Goal: Task Accomplishment & Management: Use online tool/utility

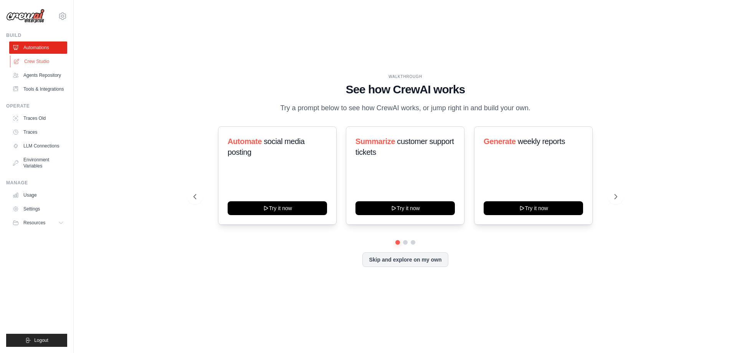
click at [53, 65] on link "Crew Studio" at bounding box center [39, 61] width 58 height 12
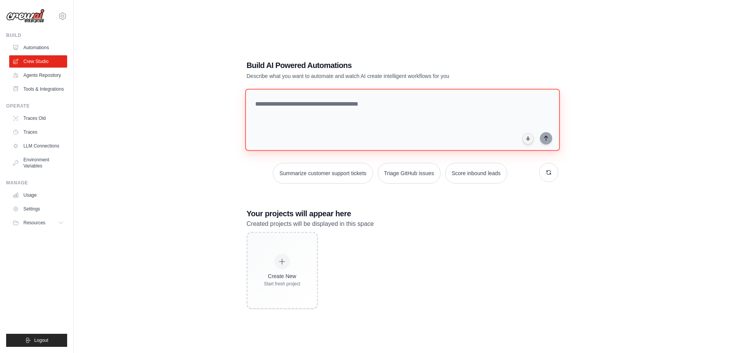
click at [308, 107] on textarea at bounding box center [402, 120] width 315 height 62
click at [50, 78] on link "Agents Repository" at bounding box center [39, 75] width 58 height 12
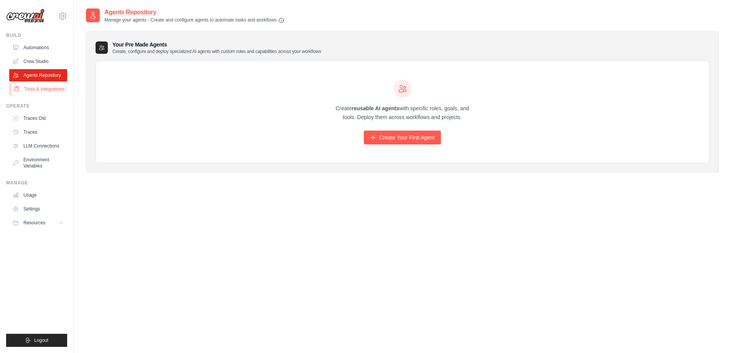
click at [50, 88] on link "Tools & Integrations" at bounding box center [39, 89] width 58 height 12
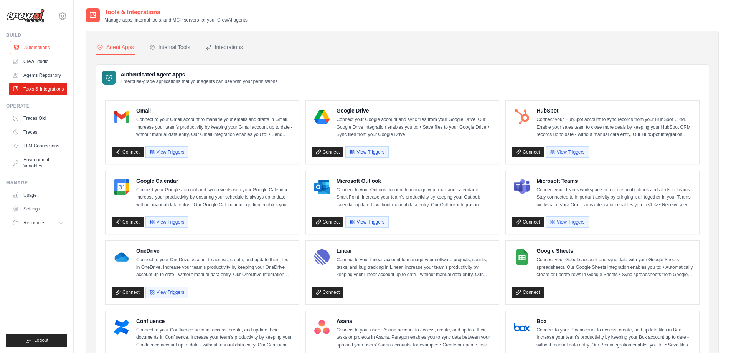
click at [46, 51] on link "Automations" at bounding box center [39, 47] width 58 height 12
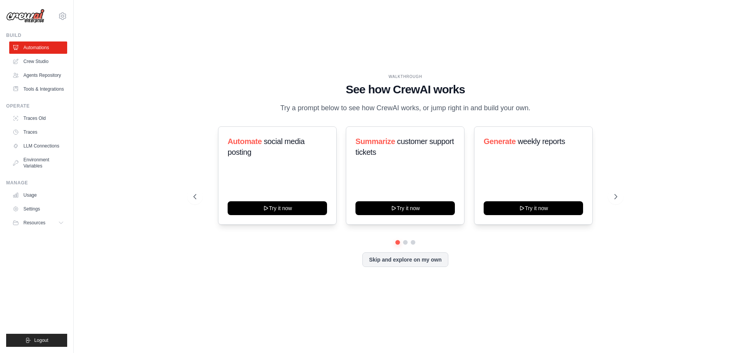
drag, startPoint x: 307, startPoint y: 111, endPoint x: 516, endPoint y: 103, distance: 209.0
click at [516, 103] on p "Try a prompt below to see how CrewAI works, or jump right in and build your own." at bounding box center [405, 107] width 258 height 11
drag, startPoint x: 516, startPoint y: 102, endPoint x: 511, endPoint y: 102, distance: 4.6
click at [515, 102] on div "WALKTHROUGH See how CrewAI works Try a prompt below to see how CrewAI works, or…" at bounding box center [405, 94] width 424 height 40
click at [414, 106] on p "Try a prompt below to see how CrewAI works, or jump right in and build your own." at bounding box center [405, 107] width 258 height 11
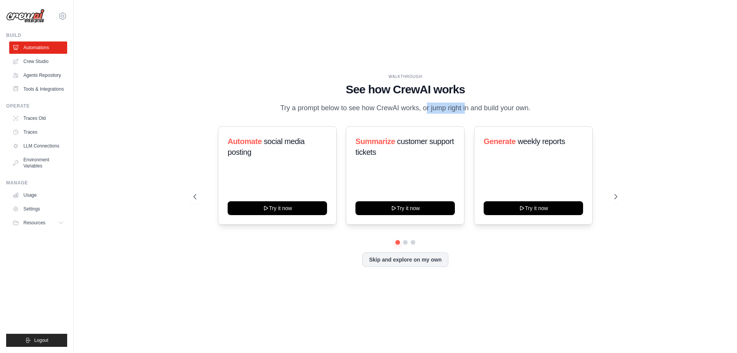
drag, startPoint x: 400, startPoint y: 109, endPoint x: 441, endPoint y: 109, distance: 41.5
click at [440, 110] on p "Try a prompt below to see how CrewAI works, or jump right in and build your own." at bounding box center [405, 107] width 258 height 11
click at [441, 109] on p "Try a prompt below to see how CrewAI works, or jump right in and build your own." at bounding box center [405, 107] width 258 height 11
drag, startPoint x: 442, startPoint y: 107, endPoint x: 510, endPoint y: 104, distance: 68.0
click at [498, 105] on p "Try a prompt below to see how CrewAI works, or jump right in and build your own." at bounding box center [405, 107] width 258 height 11
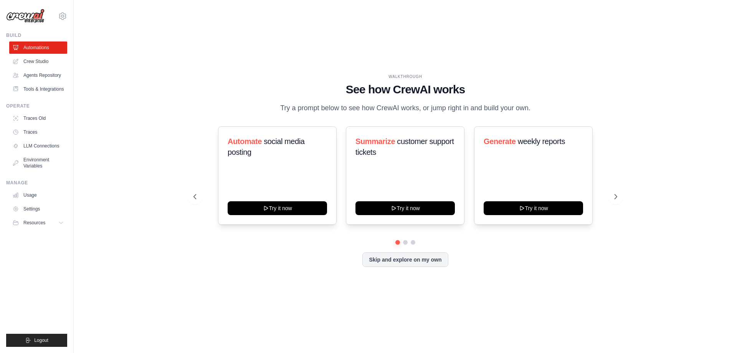
click at [516, 103] on p "Try a prompt below to see how CrewAI works, or jump right in and build your own." at bounding box center [405, 107] width 258 height 11
click at [615, 196] on icon at bounding box center [617, 197] width 8 height 8
click at [195, 196] on icon at bounding box center [194, 197] width 8 height 8
click at [613, 194] on icon at bounding box center [617, 197] width 8 height 8
click at [617, 198] on icon at bounding box center [617, 197] width 8 height 8
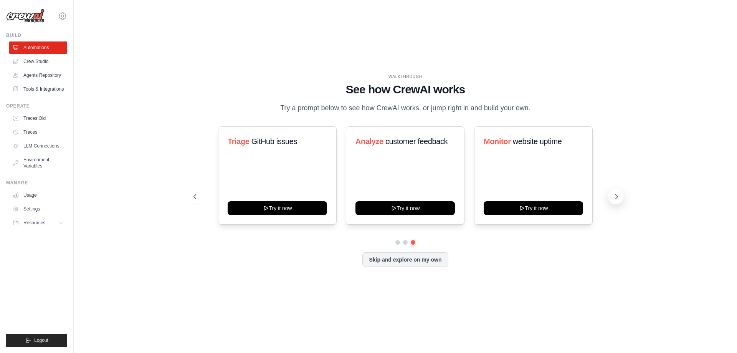
click at [622, 197] on button at bounding box center [615, 196] width 15 height 15
click at [615, 200] on icon at bounding box center [617, 197] width 8 height 8
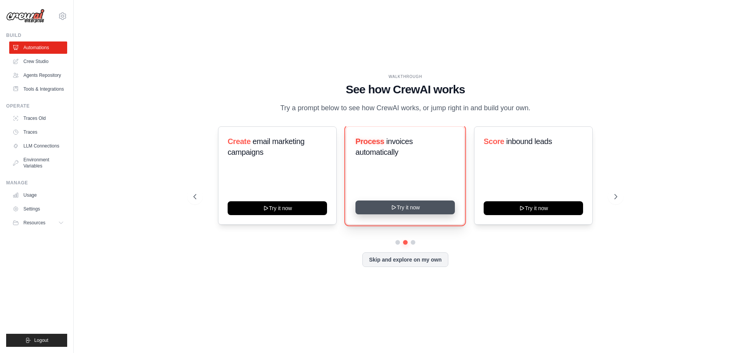
click at [403, 210] on button "Try it now" at bounding box center [404, 207] width 99 height 14
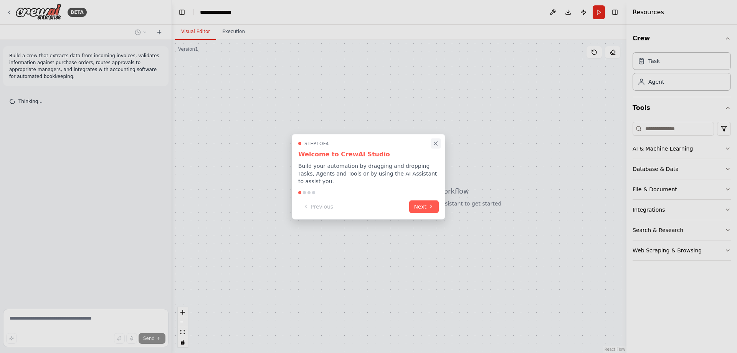
click at [436, 145] on icon "Close walkthrough" at bounding box center [435, 143] width 3 height 3
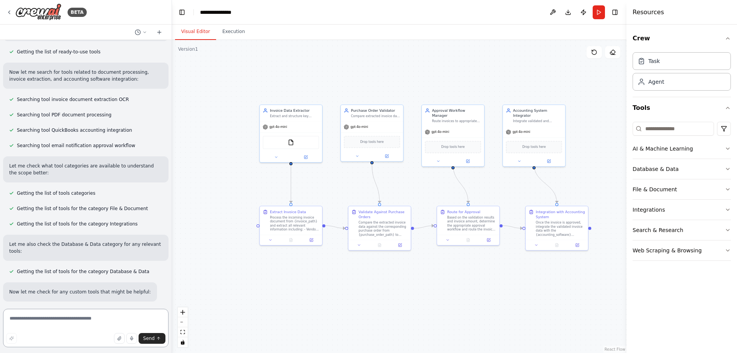
scroll to position [44, 0]
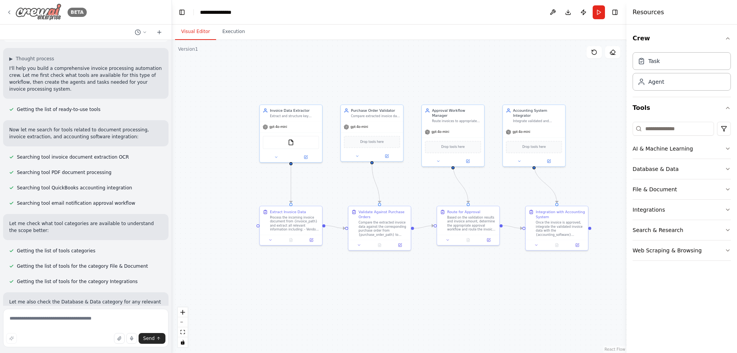
click at [10, 12] on icon at bounding box center [9, 12] width 6 height 6
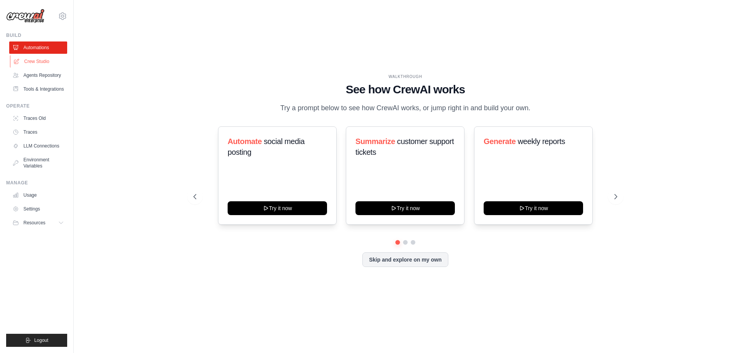
click at [26, 58] on link "Crew Studio" at bounding box center [39, 61] width 58 height 12
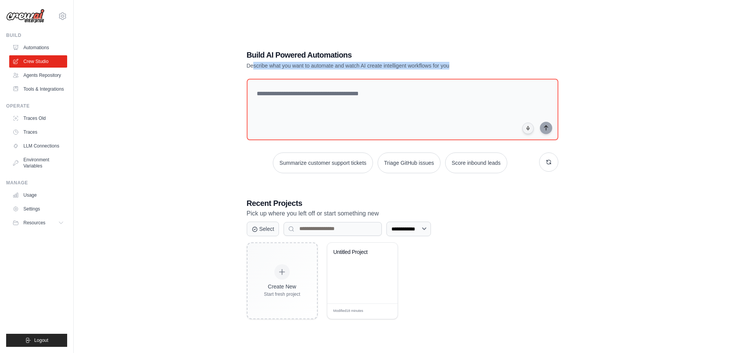
drag, startPoint x: 253, startPoint y: 68, endPoint x: 426, endPoint y: 69, distance: 173.5
click at [426, 69] on div "**********" at bounding box center [403, 184] width 330 height 294
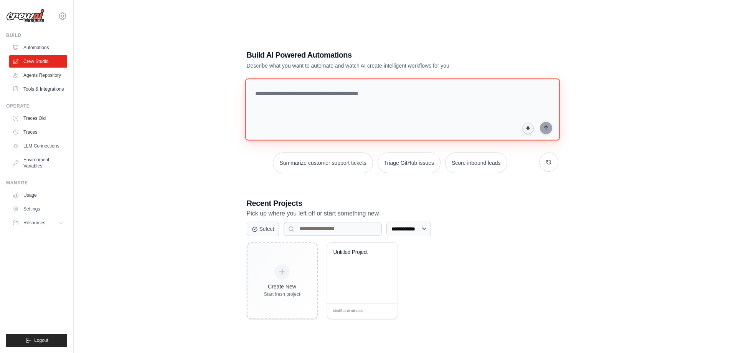
click at [302, 106] on textarea at bounding box center [402, 109] width 315 height 62
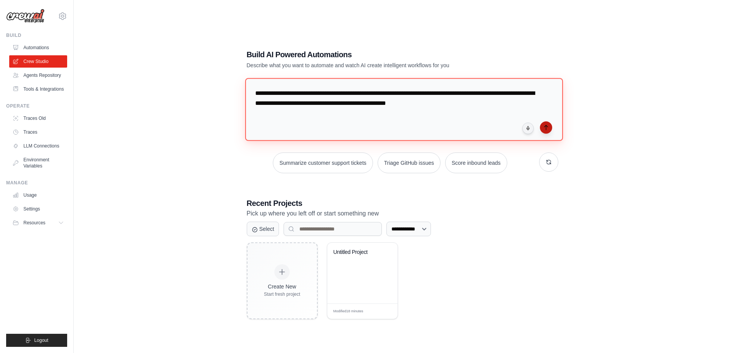
type textarea "**********"
click at [542, 128] on button "submit" at bounding box center [546, 127] width 12 height 12
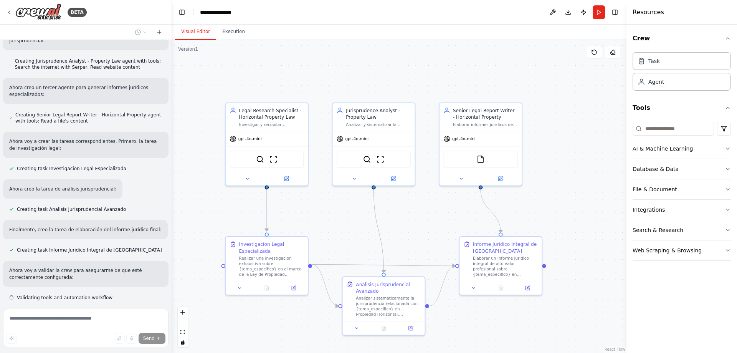
scroll to position [317, 0]
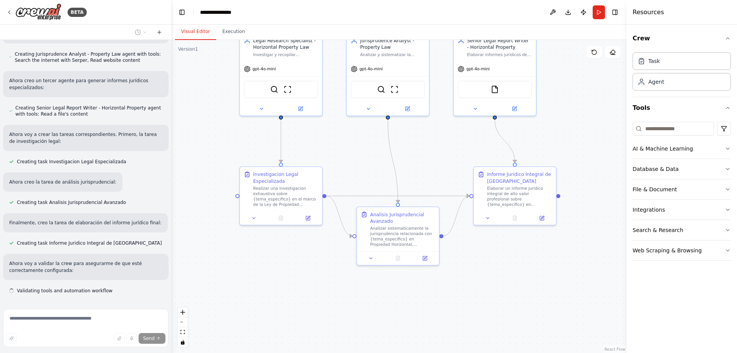
drag, startPoint x: 560, startPoint y: 322, endPoint x: 587, endPoint y: 215, distance: 110.7
click at [584, 227] on div ".deletable-edge-delete-btn { width: 20px; height: 20px; border: 0px solid #ffff…" at bounding box center [399, 196] width 454 height 313
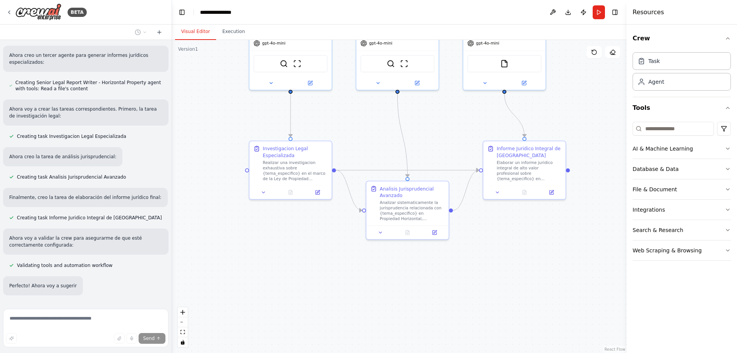
scroll to position [364, 0]
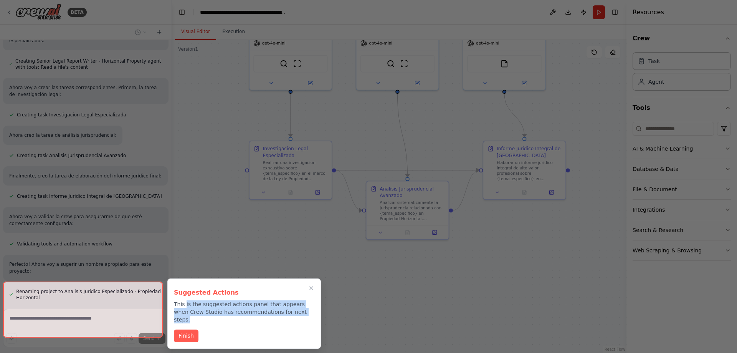
drag, startPoint x: 213, startPoint y: 303, endPoint x: 294, endPoint y: 312, distance: 81.1
click at [294, 312] on p "This is the suggested actions panel that appears when Crew Studio has recommend…" at bounding box center [244, 311] width 140 height 23
click at [192, 329] on button "Finish" at bounding box center [186, 335] width 25 height 13
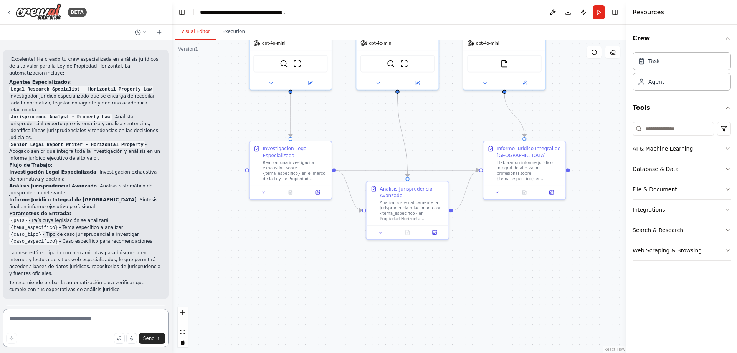
scroll to position [630, 0]
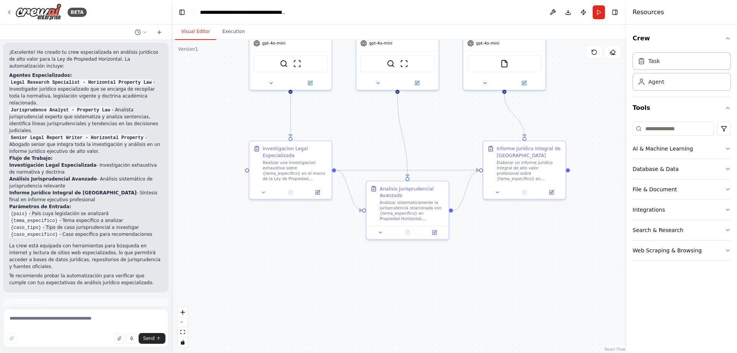
drag, startPoint x: 8, startPoint y: 266, endPoint x: 118, endPoint y: 272, distance: 110.3
click at [118, 298] on div "Suggestion Dismiss I have some suggestions to help you move forward with your a…" at bounding box center [85, 326] width 165 height 56
click at [86, 339] on span "Run Automation" at bounding box center [89, 342] width 37 height 6
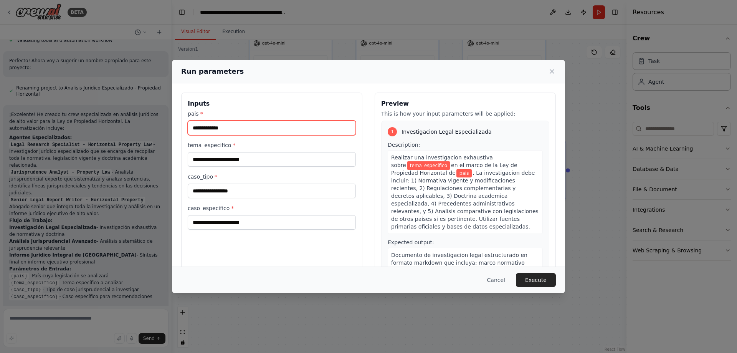
click at [237, 130] on input "pais *" at bounding box center [272, 128] width 168 height 15
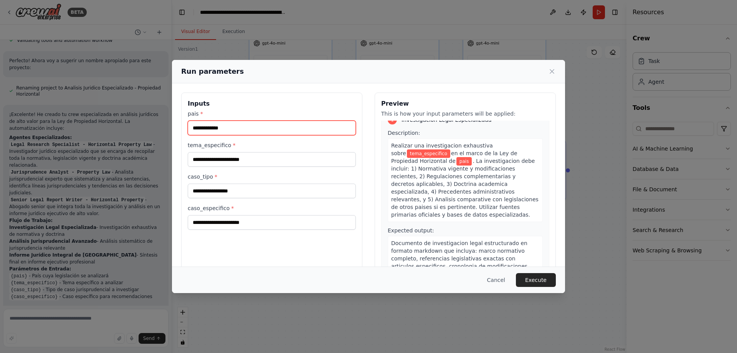
scroll to position [0, 0]
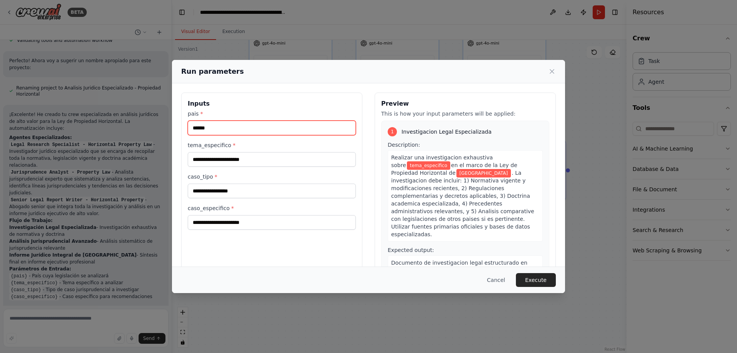
type input "******"
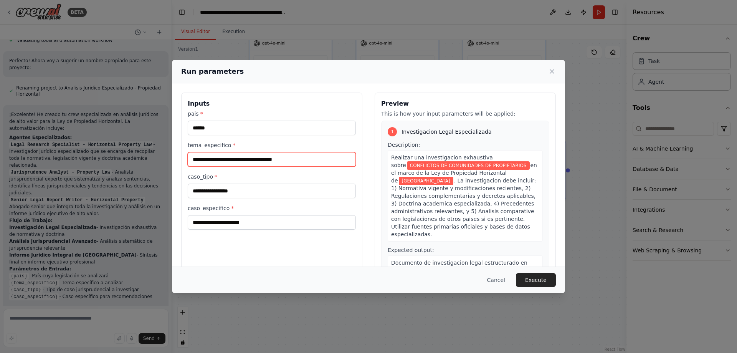
type input "**********"
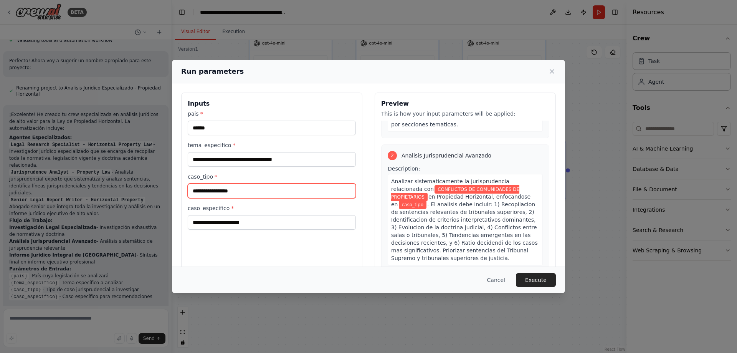
scroll to position [17, 0]
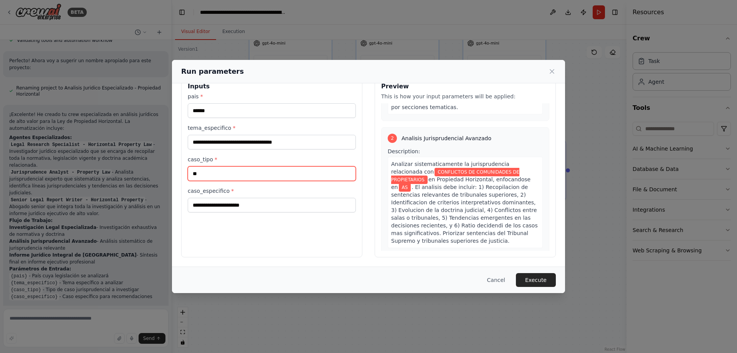
type input "*"
type input "**********"
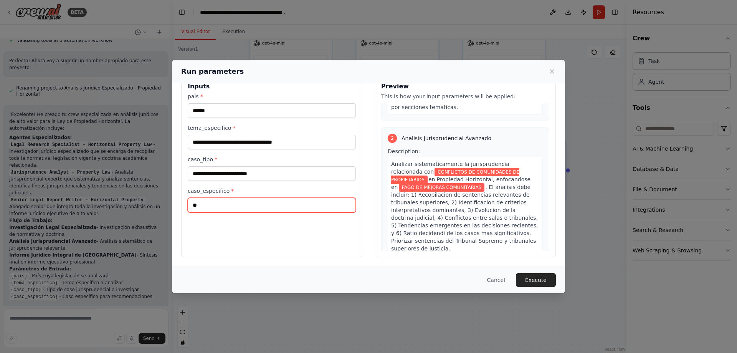
type input "*"
type input "**********"
click at [541, 283] on button "Execute" at bounding box center [536, 280] width 40 height 14
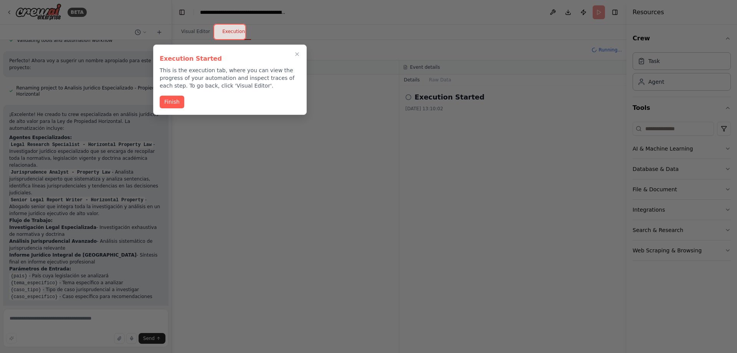
drag, startPoint x: 169, startPoint y: 103, endPoint x: 179, endPoint y: 103, distance: 10.0
click at [169, 103] on button "Finish" at bounding box center [172, 102] width 25 height 13
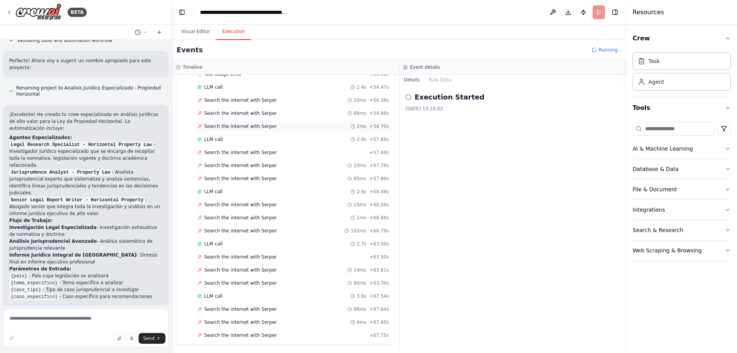
scroll to position [1026, 0]
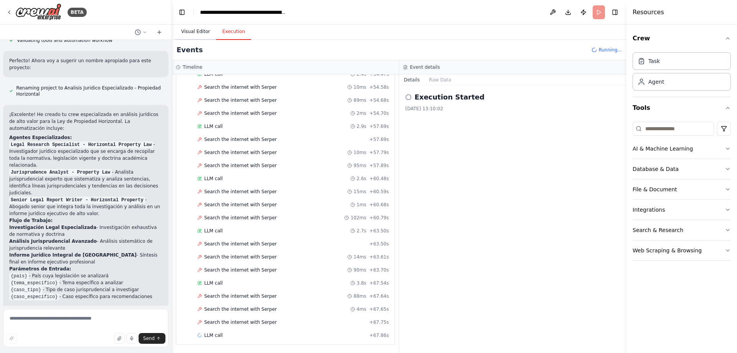
click at [198, 33] on button "Visual Editor" at bounding box center [195, 32] width 41 height 16
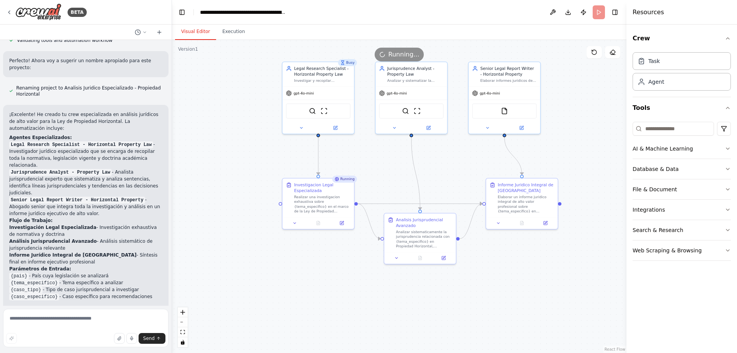
drag, startPoint x: 249, startPoint y: 83, endPoint x: 259, endPoint y: 143, distance: 61.0
click at [259, 143] on div ".deletable-edge-delete-btn { width: 20px; height: 20px; border: 0px solid #ffff…" at bounding box center [399, 196] width 454 height 313
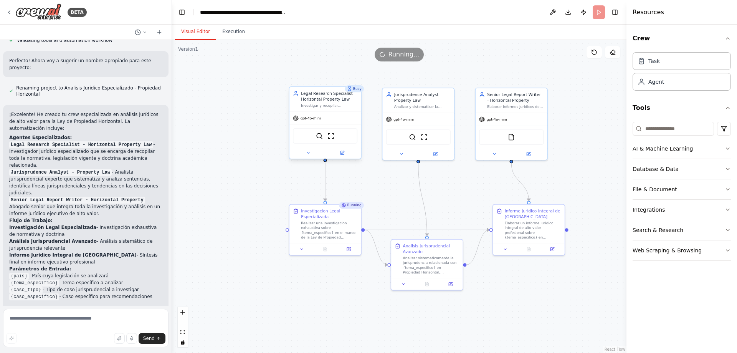
click at [318, 122] on div "gpt-4o-mini" at bounding box center [324, 118] width 71 height 13
click at [263, 127] on div ".deletable-edge-delete-btn { width: 20px; height: 20px; border: 0px solid #ffff…" at bounding box center [399, 196] width 454 height 313
click at [436, 122] on div "gpt-4o-mini" at bounding box center [417, 118] width 71 height 13
click at [455, 188] on div ".deletable-edge-delete-btn { width: 20px; height: 20px; border: 0px solid #ffff…" at bounding box center [399, 196] width 454 height 313
click at [436, 154] on icon at bounding box center [434, 152] width 3 height 3
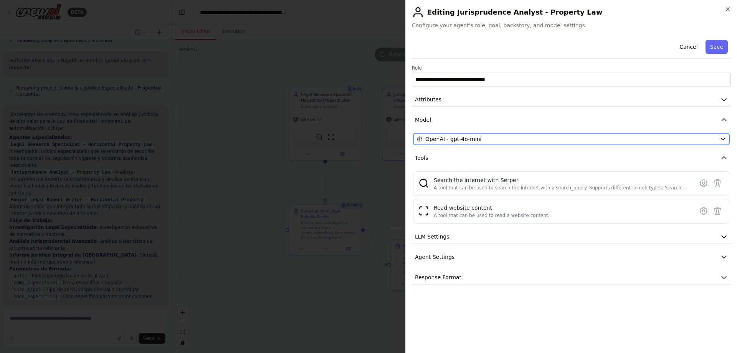
click at [542, 137] on div "OpenAI - gpt-4o-mini" at bounding box center [567, 139] width 300 height 8
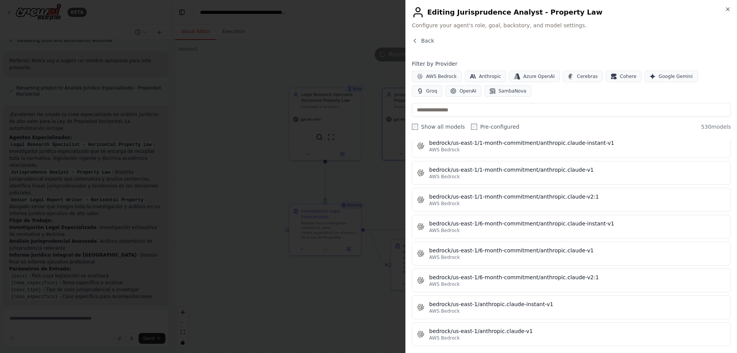
scroll to position [2034, 0]
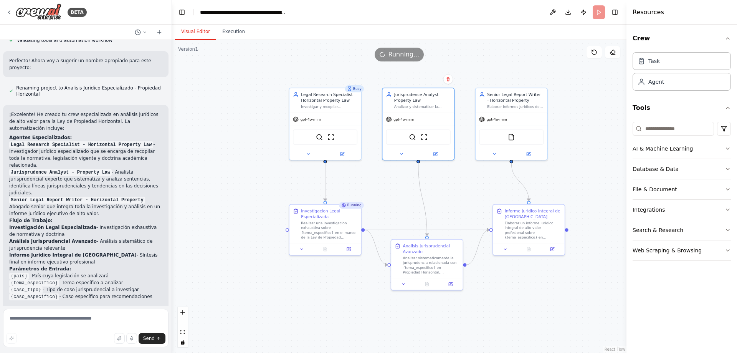
click at [318, 72] on div ".deletable-edge-delete-btn { width: 20px; height: 20px; border: 0px solid #ffff…" at bounding box center [399, 196] width 454 height 313
click at [232, 31] on button "Execution" at bounding box center [233, 32] width 35 height 16
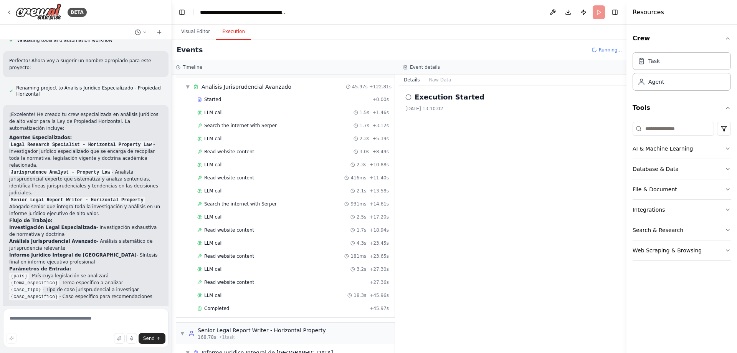
scroll to position [1505, 0]
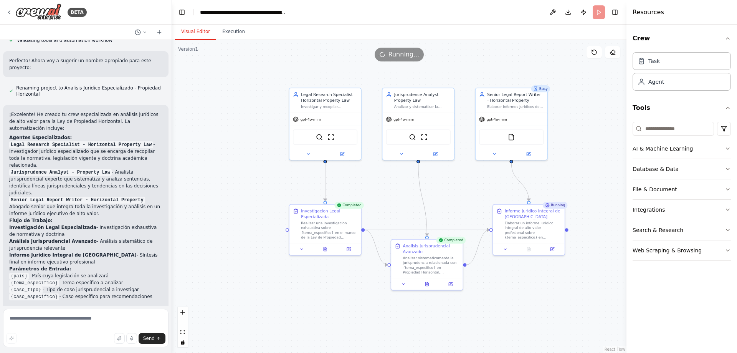
click at [191, 32] on button "Visual Editor" at bounding box center [195, 32] width 41 height 16
click at [230, 34] on button "Execution" at bounding box center [233, 32] width 35 height 16
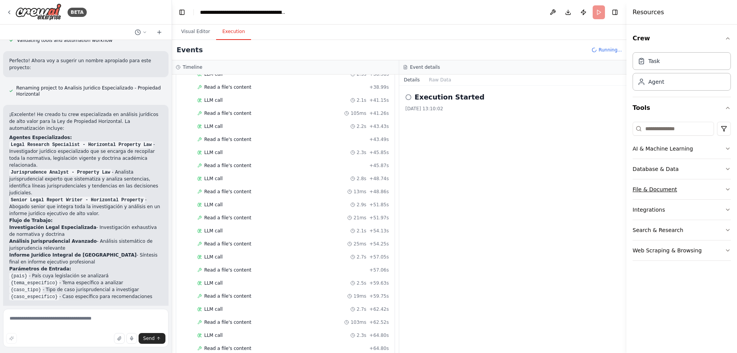
scroll to position [2053, 0]
click at [192, 35] on button "Visual Editor" at bounding box center [195, 32] width 41 height 16
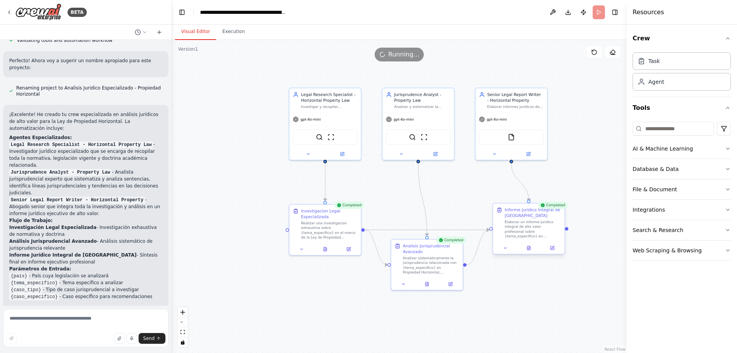
scroll to position [630, 0]
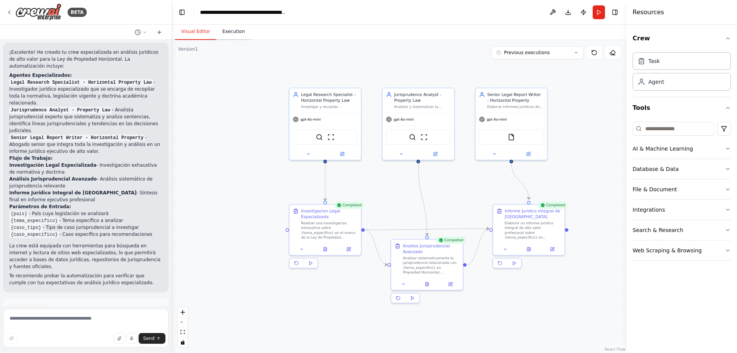
click at [235, 34] on button "Execution" at bounding box center [233, 32] width 35 height 16
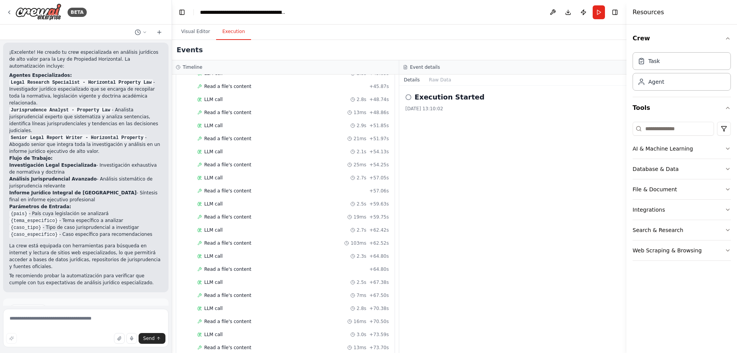
scroll to position [2144, 0]
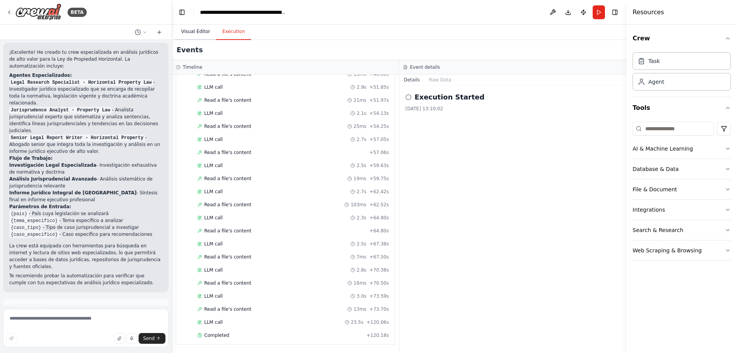
click at [192, 28] on button "Visual Editor" at bounding box center [195, 32] width 41 height 16
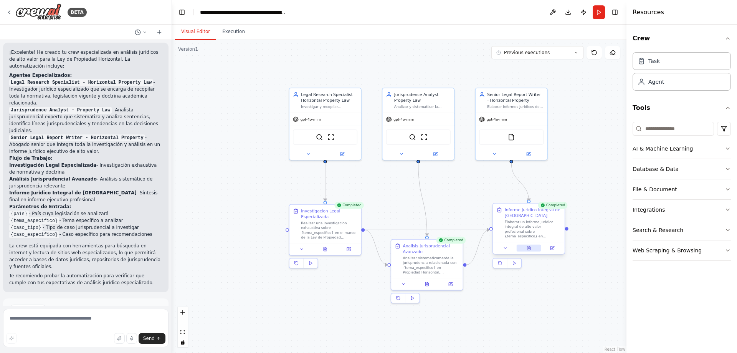
click at [529, 246] on icon at bounding box center [529, 246] width 1 height 1
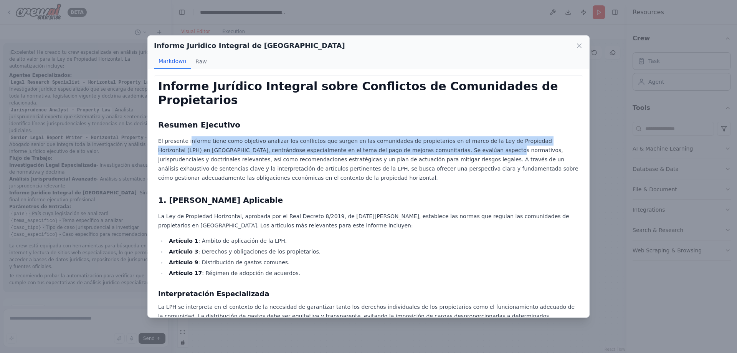
drag, startPoint x: 188, startPoint y: 135, endPoint x: 408, endPoint y: 154, distance: 220.0
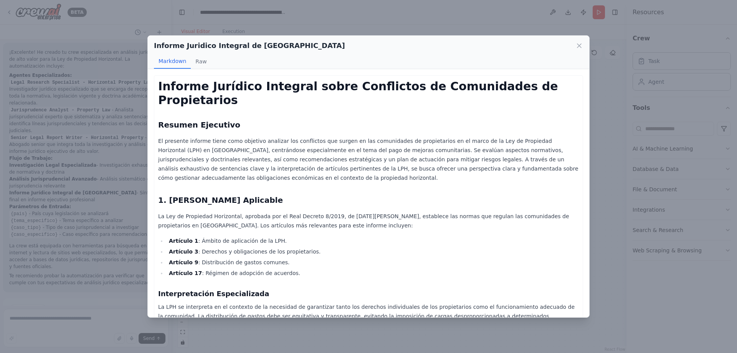
click at [408, 154] on p "El presente informe tiene como objetivo analizar los conflictos que surgen en l…" at bounding box center [368, 159] width 421 height 46
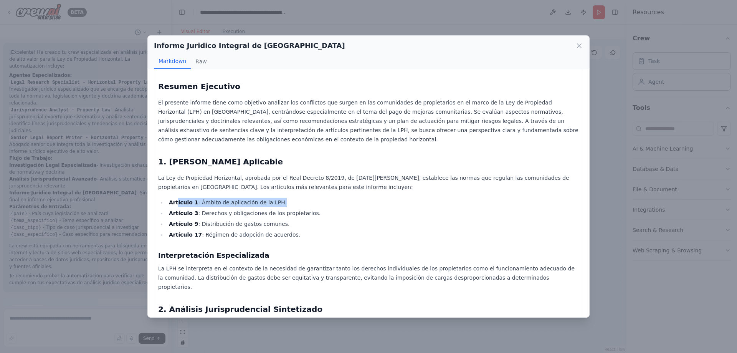
drag, startPoint x: 193, startPoint y: 203, endPoint x: 294, endPoint y: 206, distance: 100.2
click at [294, 206] on li "Artículo 1 : Ámbito de aplicación de la LPH." at bounding box center [373, 202] width 412 height 9
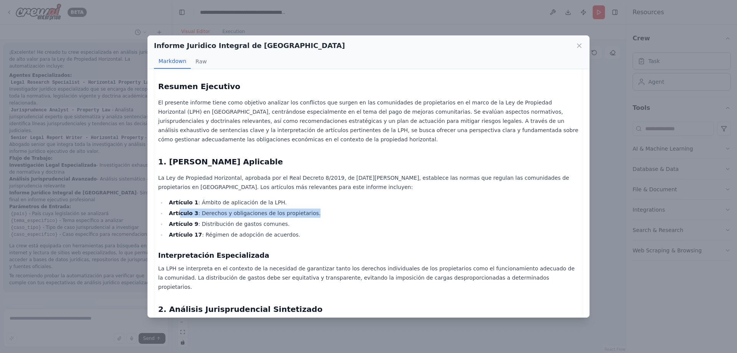
drag, startPoint x: 187, startPoint y: 215, endPoint x: 315, endPoint y: 207, distance: 128.8
click at [315, 208] on ul "Artículo 1 : Ámbito de aplicación de la LPH. Artículo 3 : Derechos y obligacion…" at bounding box center [368, 218] width 421 height 41
drag, startPoint x: 203, startPoint y: 224, endPoint x: 289, endPoint y: 220, distance: 85.7
click at [289, 220] on li "Artículo 9 : Distribución de gastos comunes." at bounding box center [373, 223] width 412 height 9
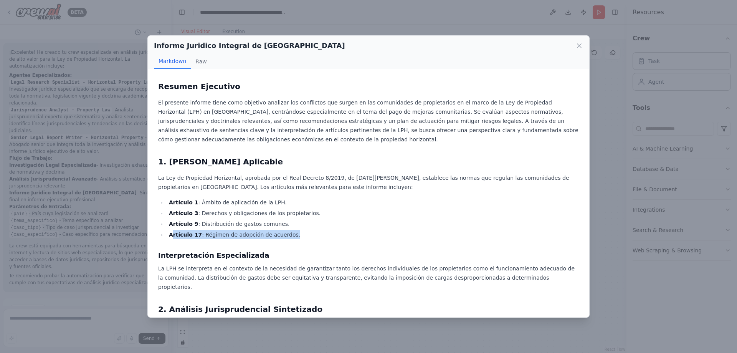
drag, startPoint x: 174, startPoint y: 234, endPoint x: 296, endPoint y: 236, distance: 122.1
click at [296, 236] on li "Artículo 17 : Régimen de adopción de acuerdos." at bounding box center [373, 234] width 412 height 9
drag, startPoint x: 289, startPoint y: 236, endPoint x: 286, endPoint y: 236, distance: 3.9
click at [289, 236] on li "Artículo 17 : Régimen de adopción de acuerdos." at bounding box center [373, 234] width 412 height 9
click at [273, 231] on li "Artículo 17 : Régimen de adopción de acuerdos." at bounding box center [373, 234] width 412 height 9
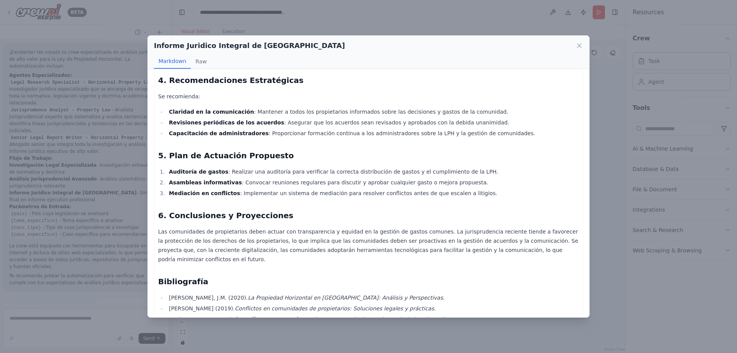
scroll to position [439, 0]
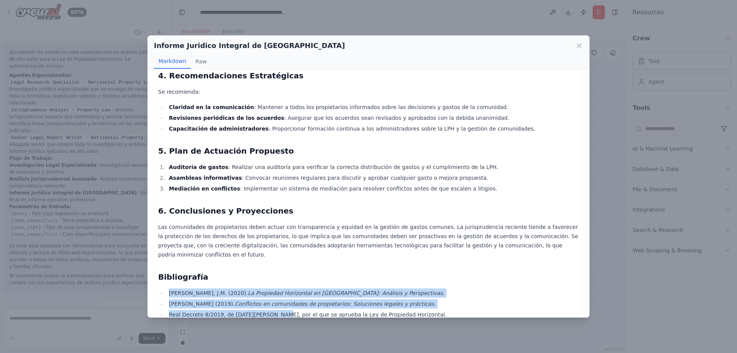
drag, startPoint x: 199, startPoint y: 262, endPoint x: 268, endPoint y: 276, distance: 69.8
click at [268, 288] on ul "[PERSON_NAME], J.M. (2020). La Propiedad Horizontal en [GEOGRAPHIC_DATA]: Análi…" at bounding box center [368, 303] width 421 height 31
click at [268, 310] on li "Real Decreto 8/2019, de [DATE][PERSON_NAME], por el que se aprueba la Ley de Pr…" at bounding box center [373, 314] width 412 height 9
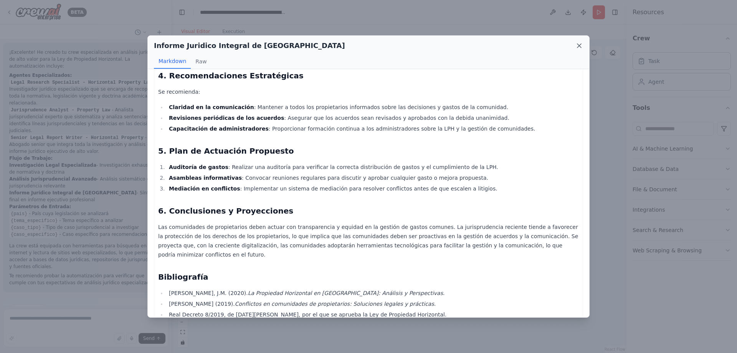
click at [578, 48] on icon at bounding box center [579, 46] width 8 height 8
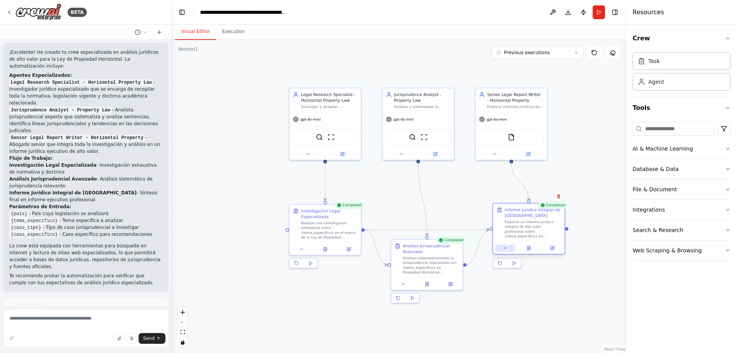
click at [504, 249] on icon at bounding box center [505, 248] width 5 height 5
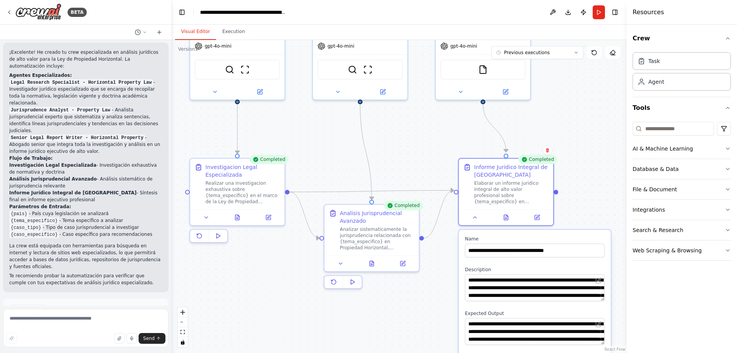
click at [377, 303] on div ".deletable-edge-delete-btn { width: 20px; height: 20px; border: 0px solid #ffff…" at bounding box center [399, 196] width 454 height 313
click at [568, 193] on div ".deletable-edge-delete-btn { width: 20px; height: 20px; border: 0px solid #ffff…" at bounding box center [399, 196] width 454 height 313
click at [474, 224] on div "**********" at bounding box center [506, 191] width 96 height 68
click at [474, 219] on button at bounding box center [475, 215] width 26 height 9
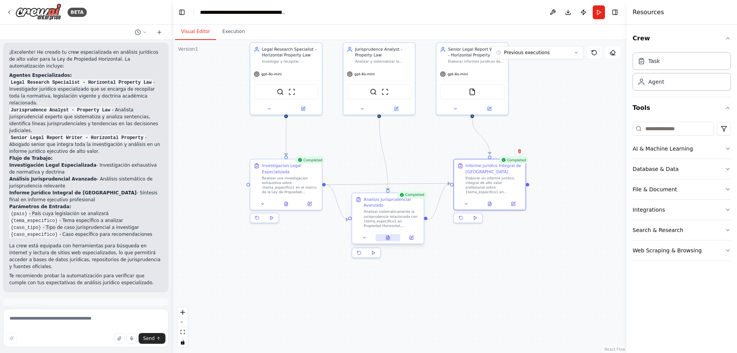
click at [390, 238] on button at bounding box center [387, 237] width 25 height 7
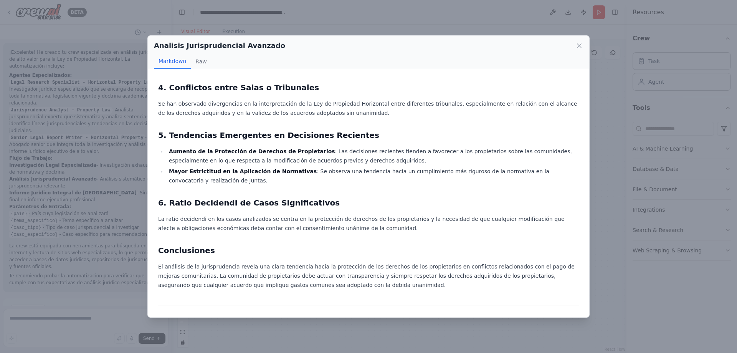
scroll to position [347, 0]
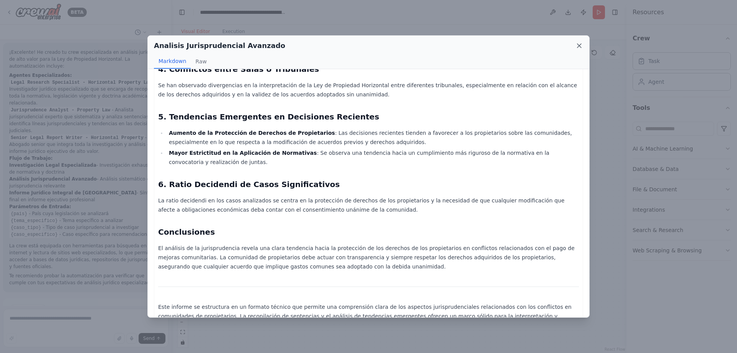
click at [576, 45] on icon at bounding box center [579, 46] width 8 height 8
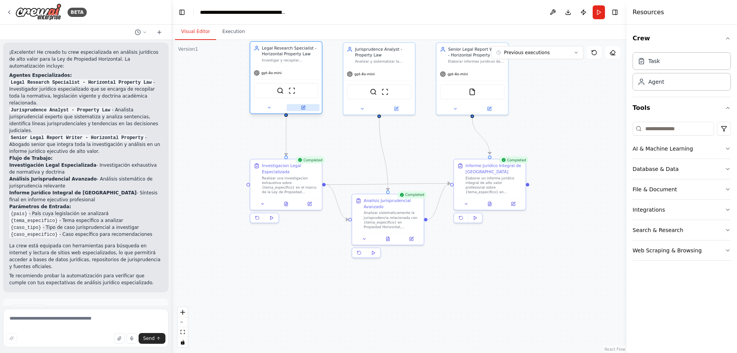
click at [305, 109] on icon at bounding box center [303, 107] width 5 height 5
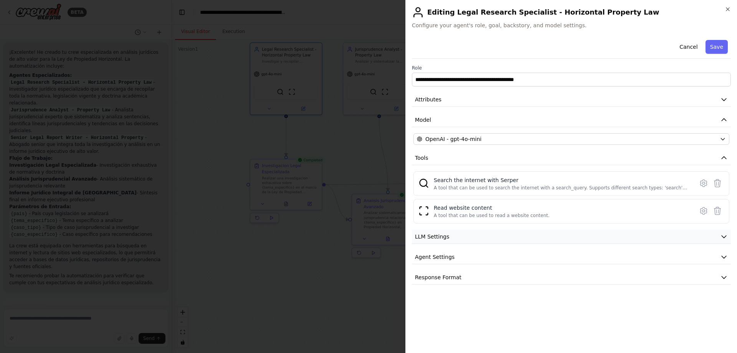
click at [726, 236] on icon "button" at bounding box center [724, 237] width 5 height 2
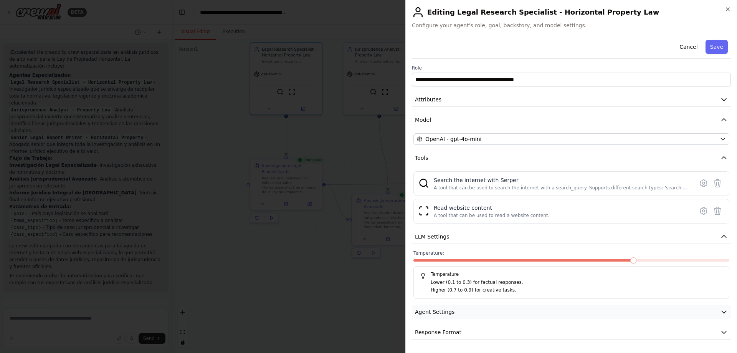
click at [724, 314] on icon "button" at bounding box center [724, 312] width 8 height 8
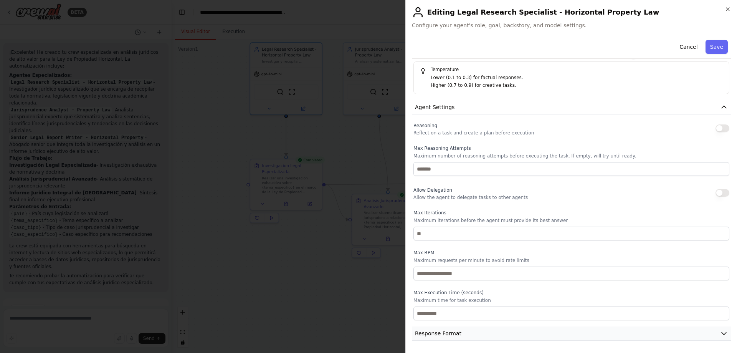
click at [722, 334] on icon "button" at bounding box center [724, 333] width 5 height 2
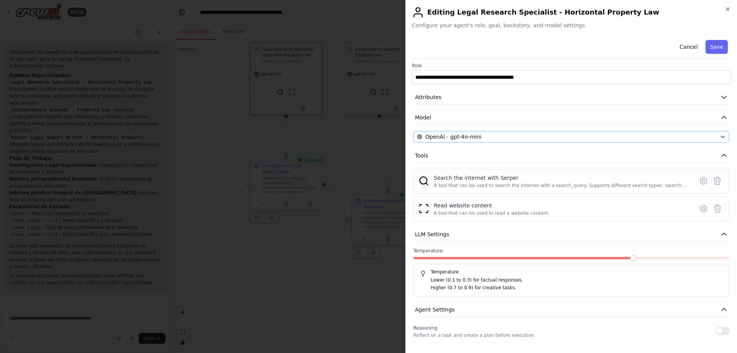
scroll to position [0, 0]
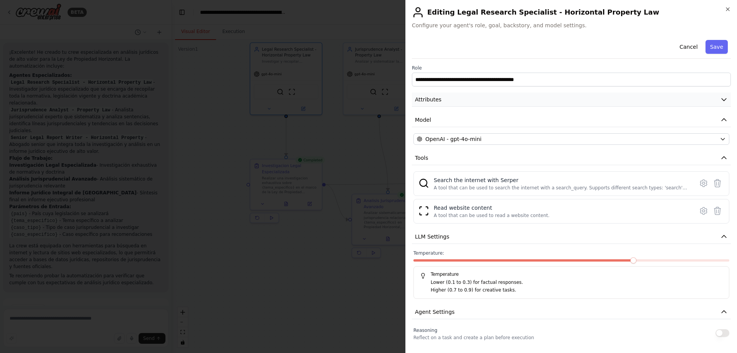
click at [707, 99] on button "Attributes" at bounding box center [571, 100] width 319 height 14
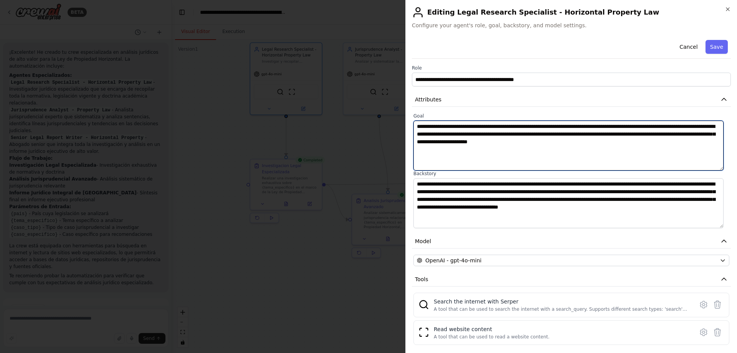
click at [471, 160] on textarea "**********" at bounding box center [568, 146] width 310 height 50
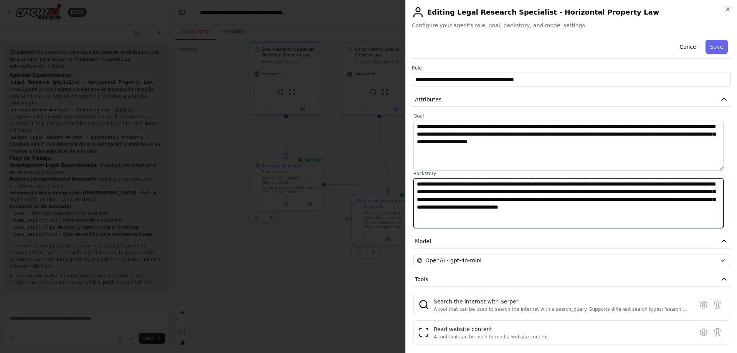
drag, startPoint x: 549, startPoint y: 186, endPoint x: 628, endPoint y: 189, distance: 79.5
click at [628, 189] on textarea "**********" at bounding box center [568, 203] width 310 height 50
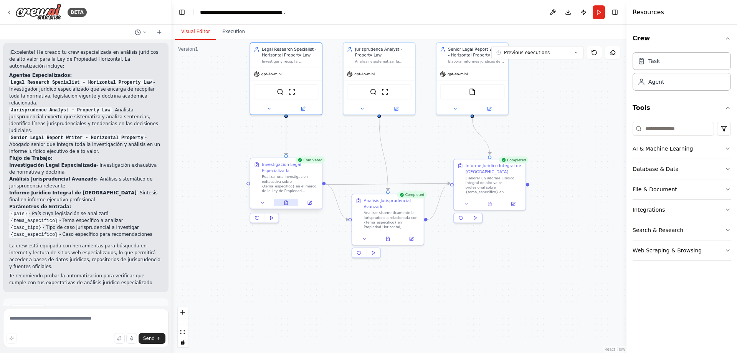
click at [288, 203] on icon at bounding box center [286, 202] width 5 height 5
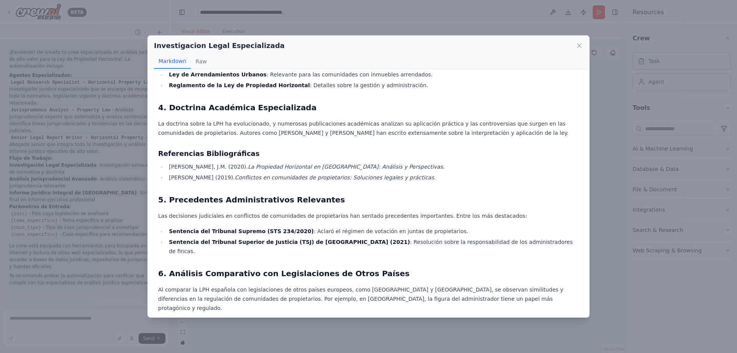
scroll to position [364, 0]
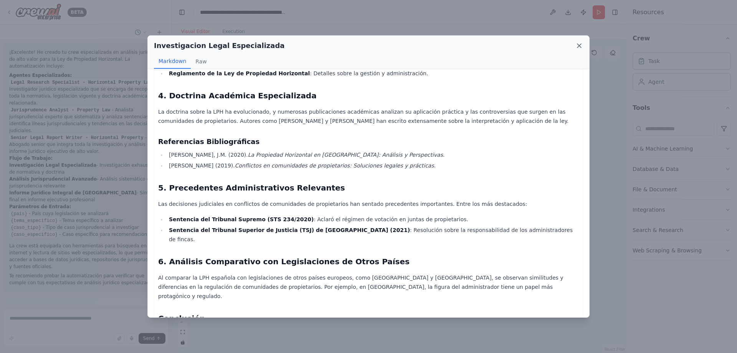
click at [578, 47] on icon at bounding box center [579, 46] width 4 height 4
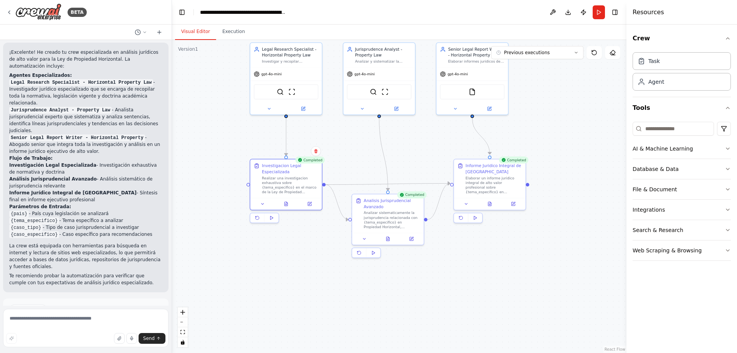
click at [215, 132] on div ".deletable-edge-delete-btn { width: 20px; height: 20px; border: 0px solid #ffff…" at bounding box center [399, 196] width 454 height 313
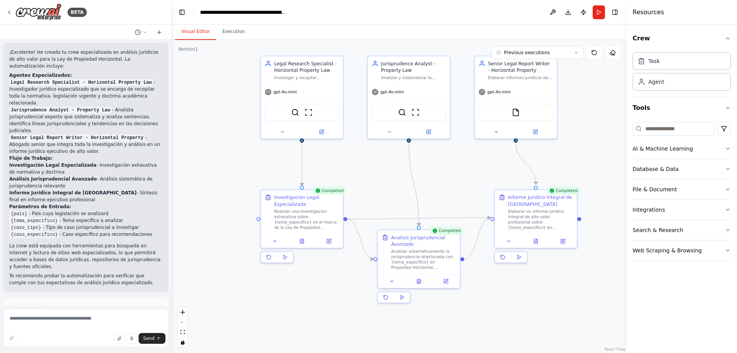
drag, startPoint x: 218, startPoint y: 127, endPoint x: 236, endPoint y: 180, distance: 55.2
click at [240, 181] on div ".deletable-edge-delete-btn { width: 20px; height: 20px; border: 0px solid #ffff…" at bounding box center [399, 196] width 454 height 313
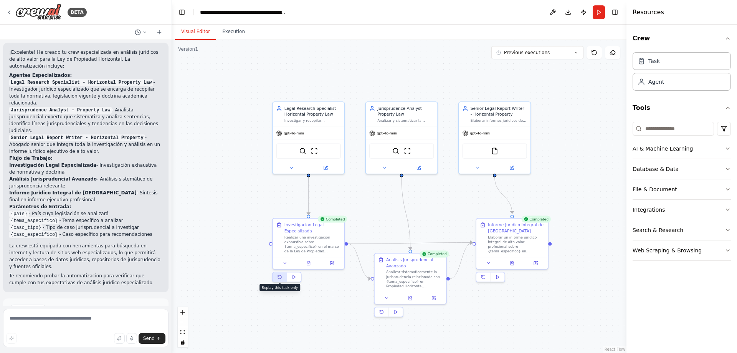
click at [281, 278] on icon at bounding box center [280, 276] width 5 height 5
drag, startPoint x: 41, startPoint y: 169, endPoint x: 145, endPoint y: 188, distance: 106.5
click at [145, 210] on ul "{pais} - País cuya legislación se analizará {tema_especifico} - Tema específico…" at bounding box center [85, 224] width 153 height 28
click at [145, 231] on li "{caso_especifico} - Caso específico para recomendaciones" at bounding box center [85, 234] width 153 height 7
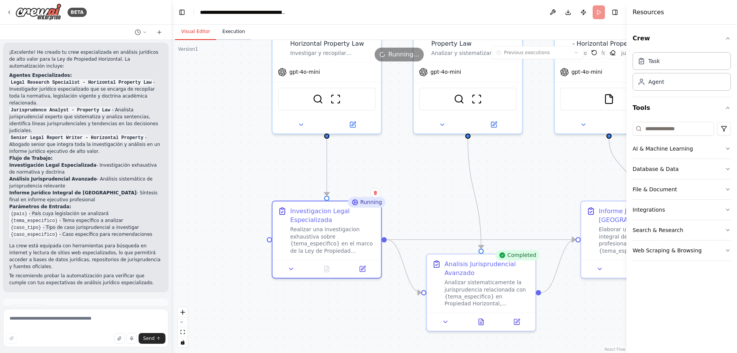
click at [224, 25] on button "Execution" at bounding box center [233, 32] width 35 height 16
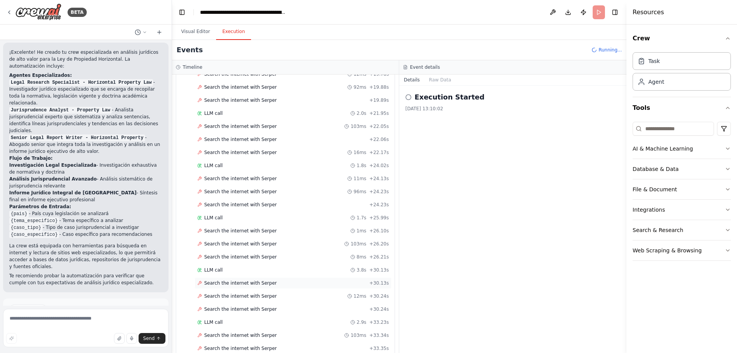
scroll to position [1492, 0]
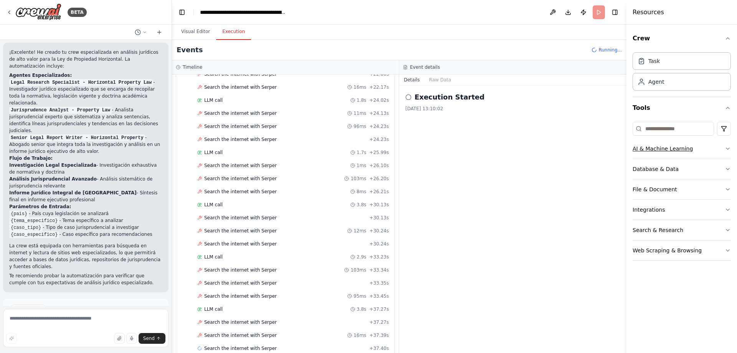
click at [721, 147] on button "AI & Machine Learning" at bounding box center [682, 149] width 98 height 20
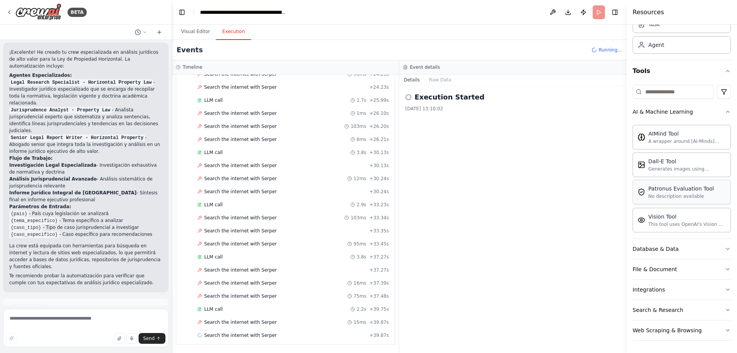
scroll to position [1596, 0]
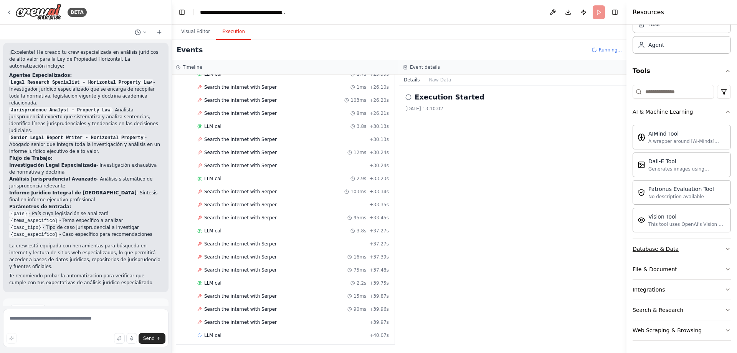
click at [682, 251] on button "Database & Data" at bounding box center [682, 249] width 98 height 20
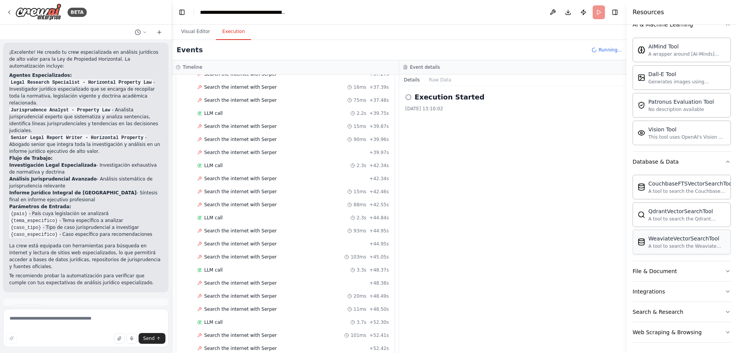
scroll to position [1805, 0]
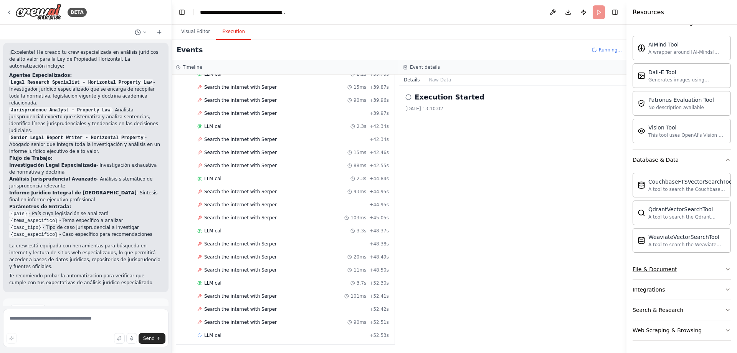
click at [696, 267] on button "File & Document" at bounding box center [682, 269] width 98 height 20
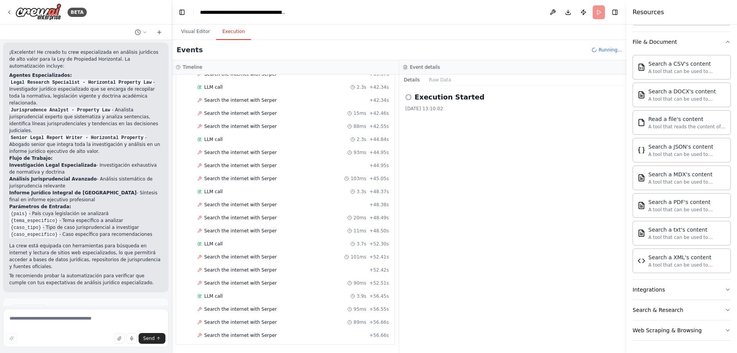
scroll to position [1857, 0]
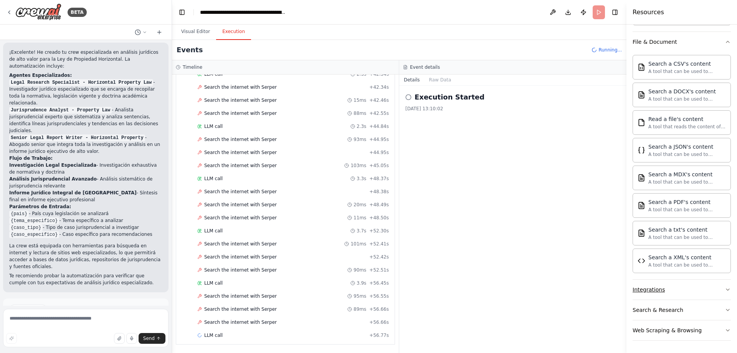
click at [690, 285] on button "Integrations" at bounding box center [682, 289] width 98 height 20
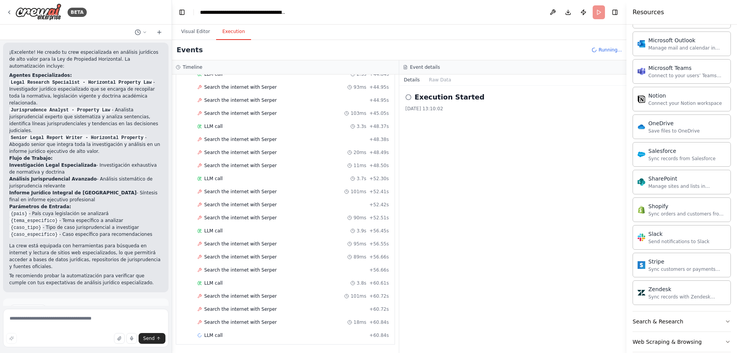
scroll to position [967, 0]
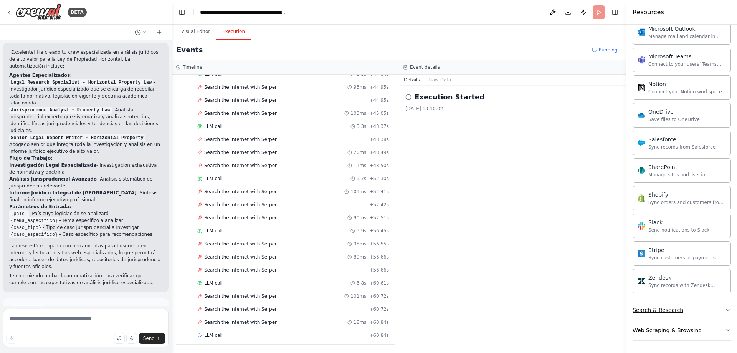
click at [679, 312] on button "Search & Research" at bounding box center [682, 310] width 98 height 20
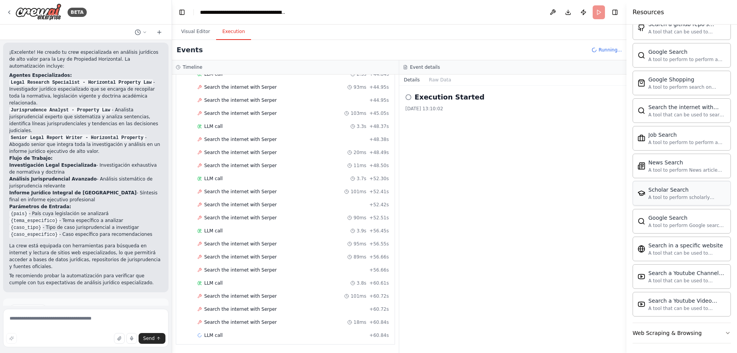
scroll to position [1360, 0]
click at [696, 333] on button "Web Scraping & Browsing" at bounding box center [682, 330] width 98 height 20
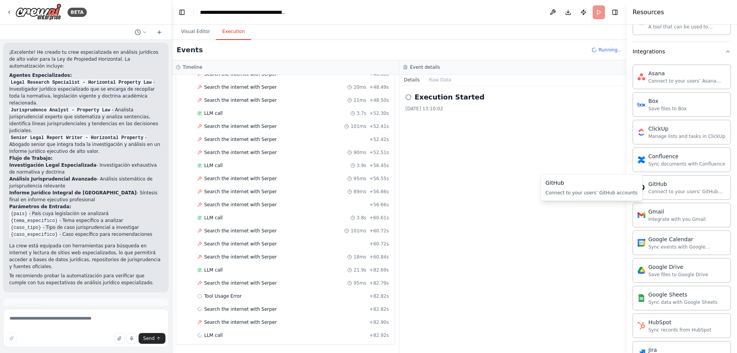
scroll to position [399, 0]
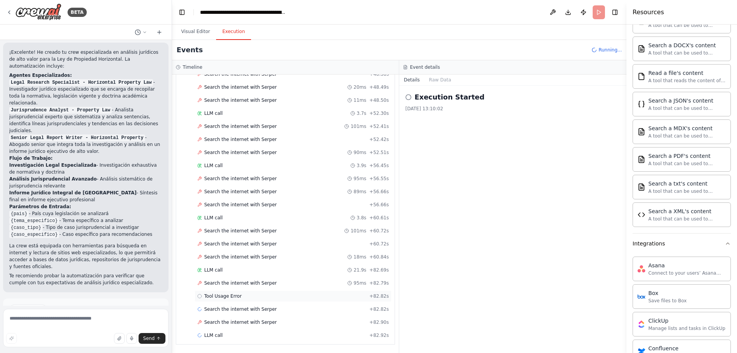
click at [212, 294] on span "Tool Usage Error" at bounding box center [223, 296] width 38 height 6
click at [198, 299] on div "Tool Usage Error" at bounding box center [219, 296] width 45 height 6
click at [433, 83] on button "Raw Data" at bounding box center [440, 79] width 31 height 11
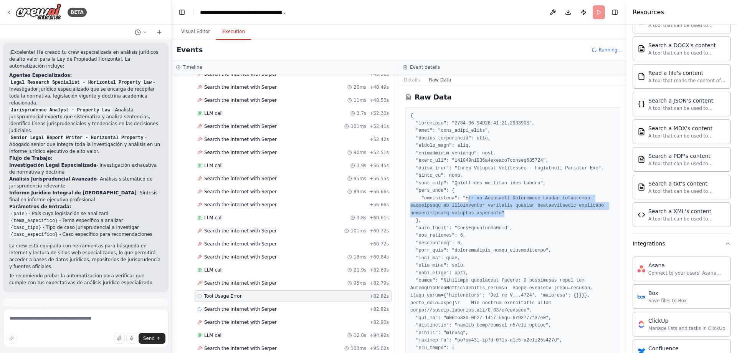
drag, startPoint x: 464, startPoint y: 198, endPoint x: 590, endPoint y: 213, distance: 127.6
click at [590, 213] on pre at bounding box center [512, 336] width 205 height 449
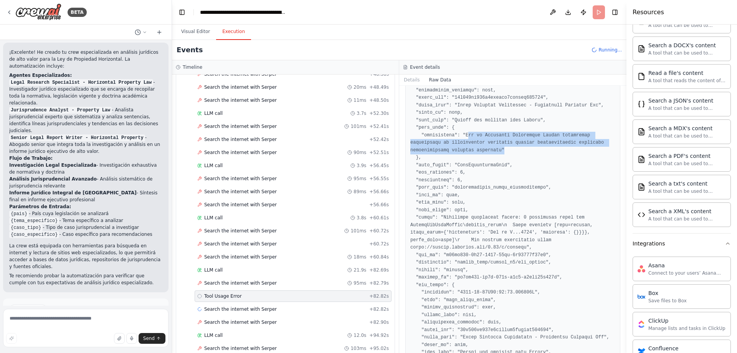
scroll to position [77, 0]
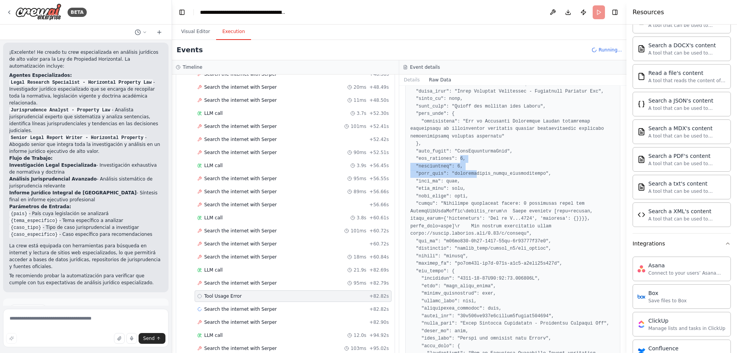
drag, startPoint x: 457, startPoint y: 159, endPoint x: 471, endPoint y: 177, distance: 22.1
click at [471, 177] on pre at bounding box center [512, 259] width 205 height 449
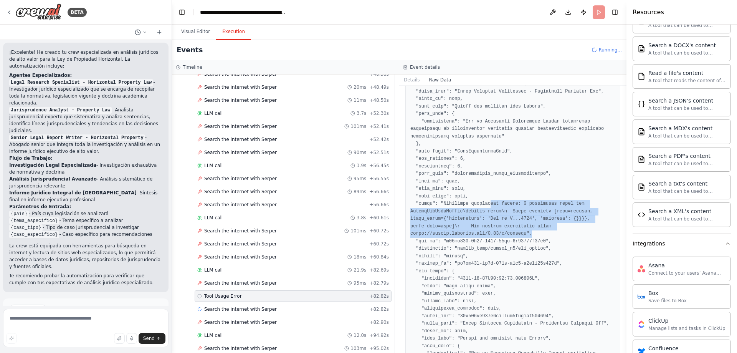
drag, startPoint x: 504, startPoint y: 201, endPoint x: 567, endPoint y: 233, distance: 70.4
click at [567, 233] on pre at bounding box center [512, 259] width 205 height 449
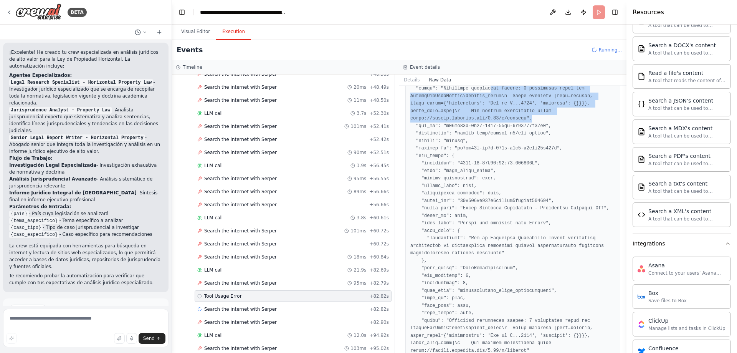
scroll to position [220, 0]
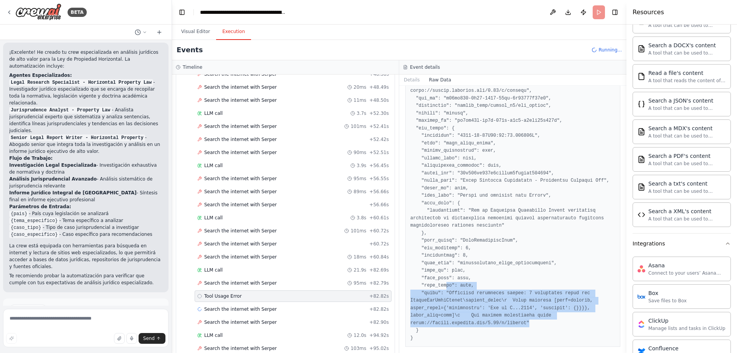
drag, startPoint x: 443, startPoint y: 287, endPoint x: 540, endPoint y: 318, distance: 102.1
click at [547, 323] on pre at bounding box center [512, 117] width 205 height 449
click at [514, 282] on pre at bounding box center [512, 117] width 205 height 449
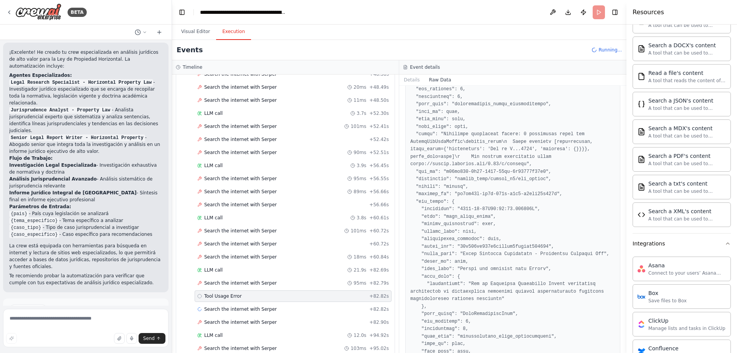
scroll to position [104, 0]
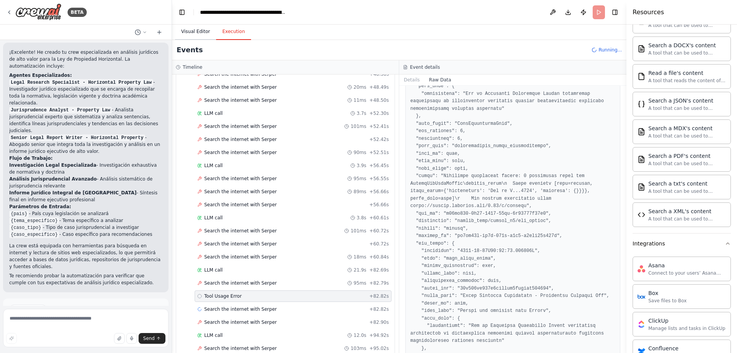
click at [201, 30] on button "Visual Editor" at bounding box center [195, 32] width 41 height 16
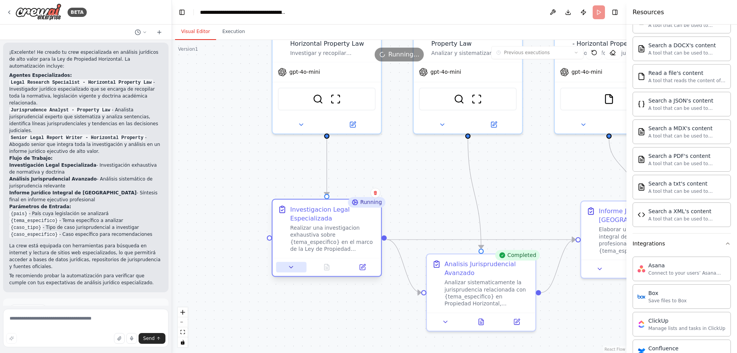
click at [294, 266] on icon at bounding box center [290, 266] width 7 height 7
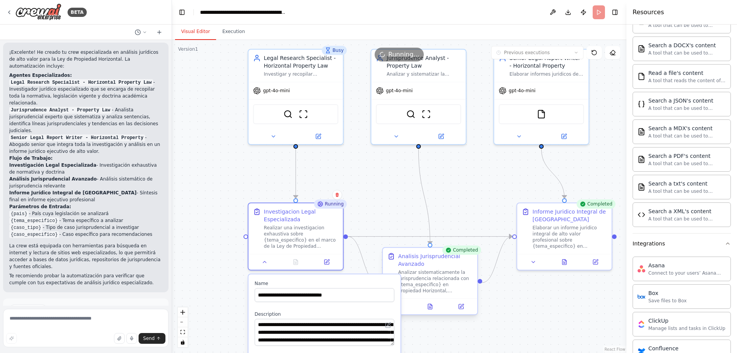
drag, startPoint x: 451, startPoint y: 334, endPoint x: 449, endPoint y: 264, distance: 70.3
click at [449, 264] on div ".deletable-edge-delete-btn { width: 20px; height: 20px; border: 0px solid #ffff…" at bounding box center [399, 196] width 454 height 313
drag, startPoint x: 536, startPoint y: 326, endPoint x: 537, endPoint y: 284, distance: 42.6
click at [537, 284] on div ".deletable-edge-delete-btn { width: 20px; height: 20px; border: 0px solid #ffff…" at bounding box center [399, 196] width 454 height 313
drag, startPoint x: 479, startPoint y: 182, endPoint x: 486, endPoint y: 155, distance: 27.3
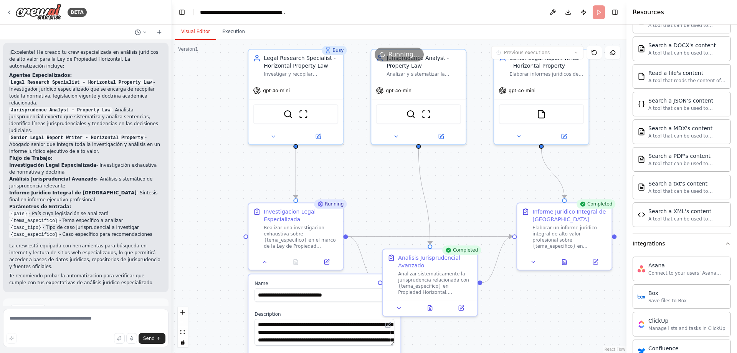
click at [486, 155] on div ".deletable-edge-delete-btn { width: 20px; height: 20px; border: 0px solid #ffff…" at bounding box center [399, 196] width 454 height 313
click at [318, 132] on icon at bounding box center [318, 135] width 6 height 6
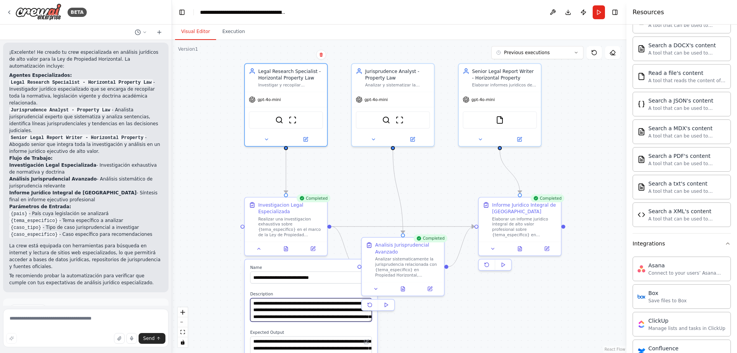
drag, startPoint x: 253, startPoint y: 311, endPoint x: 289, endPoint y: 309, distance: 36.1
click at [289, 309] on textarea "**********" at bounding box center [311, 309] width 122 height 23
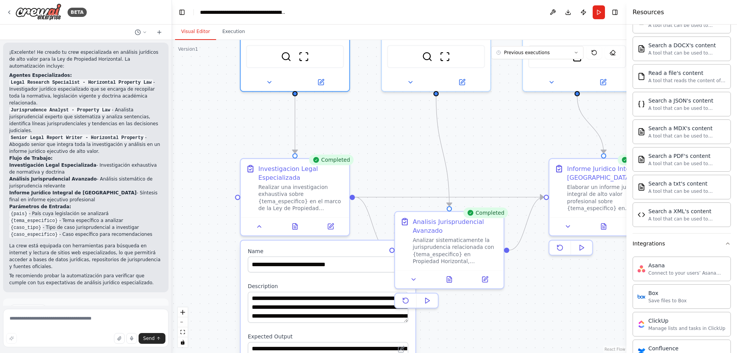
click at [380, 132] on div ".deletable-edge-delete-btn { width: 20px; height: 20px; border: 0px solid #ffff…" at bounding box center [399, 196] width 454 height 313
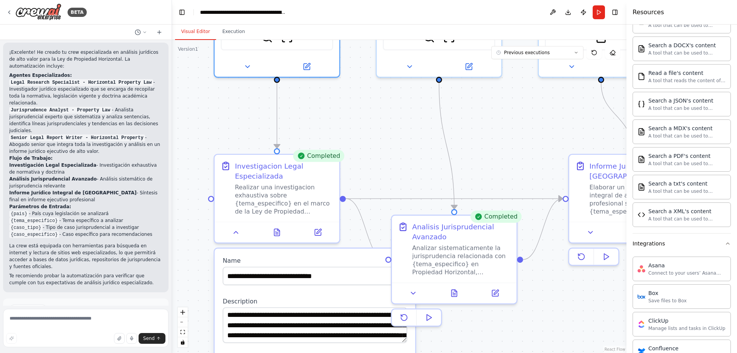
click at [398, 160] on div ".deletable-edge-delete-btn { width: 20px; height: 20px; border: 0px solid #ffff…" at bounding box center [399, 196] width 454 height 313
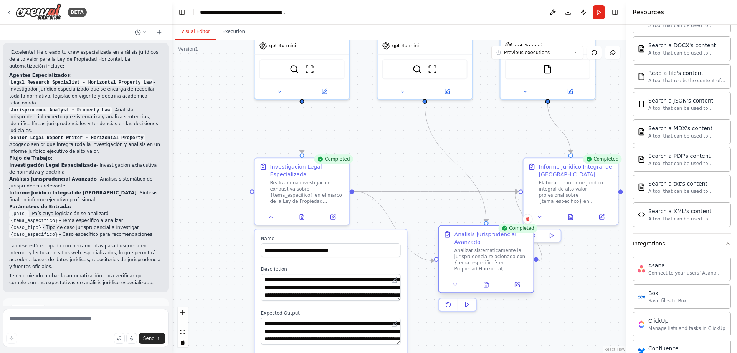
drag, startPoint x: 416, startPoint y: 213, endPoint x: 455, endPoint y: 240, distance: 47.5
click at [469, 230] on div "Analisis Jurisprudencial Avanzado" at bounding box center [491, 237] width 74 height 15
click at [412, 279] on div ".deletable-edge-delete-btn { width: 20px; height: 20px; border: 0px solid #ffff…" at bounding box center [399, 196] width 454 height 313
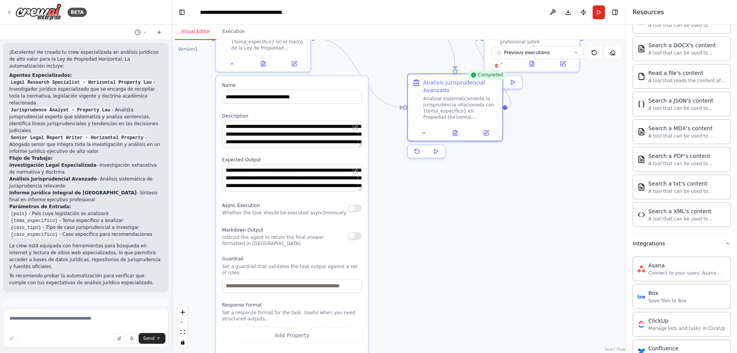
drag, startPoint x: 406, startPoint y: 136, endPoint x: 385, endPoint y: 20, distance: 117.5
click at [385, 20] on main "**********" at bounding box center [399, 176] width 454 height 353
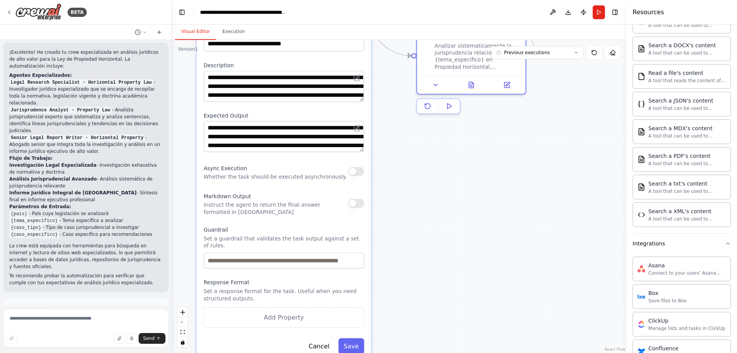
drag, startPoint x: 410, startPoint y: 223, endPoint x: 401, endPoint y: 110, distance: 113.5
click at [401, 111] on div ".deletable-edge-delete-btn { width: 20px; height: 20px; border: 0px solid #ffff…" at bounding box center [399, 196] width 454 height 313
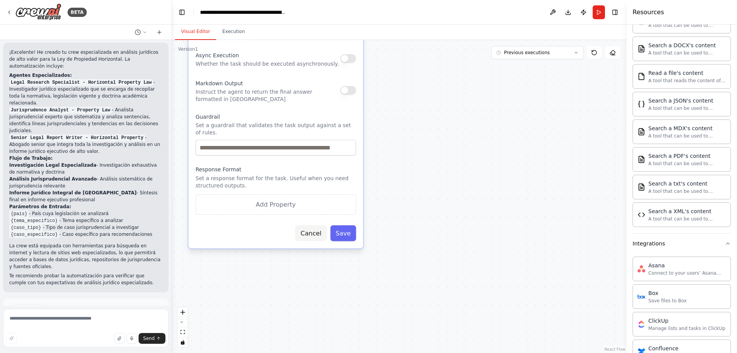
click at [313, 229] on button "Cancel" at bounding box center [310, 233] width 31 height 16
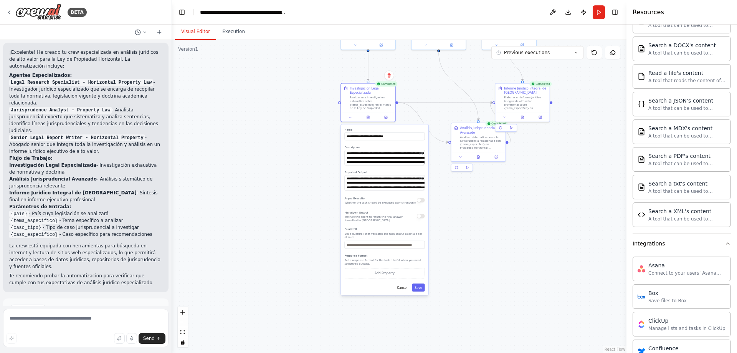
drag, startPoint x: 234, startPoint y: 128, endPoint x: 249, endPoint y: 183, distance: 56.9
click at [249, 183] on div ".deletable-edge-delete-btn { width: 20px; height: 20px; border: 0px solid #ffff…" at bounding box center [399, 196] width 454 height 313
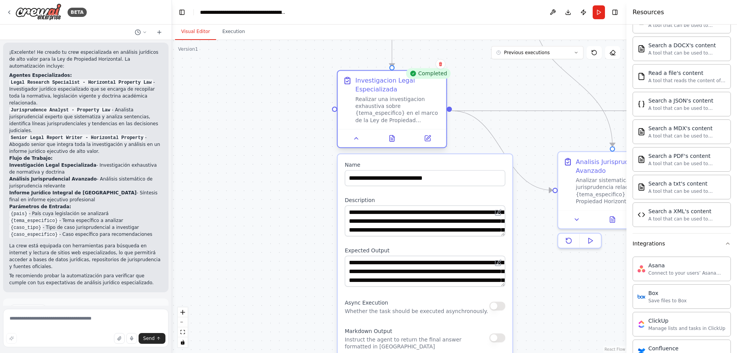
drag, startPoint x: 363, startPoint y: 149, endPoint x: 360, endPoint y: 144, distance: 4.8
click at [279, 142] on div ".deletable-edge-delete-btn { width: 20px; height: 20px; border: 0px solid #ffff…" at bounding box center [399, 196] width 454 height 313
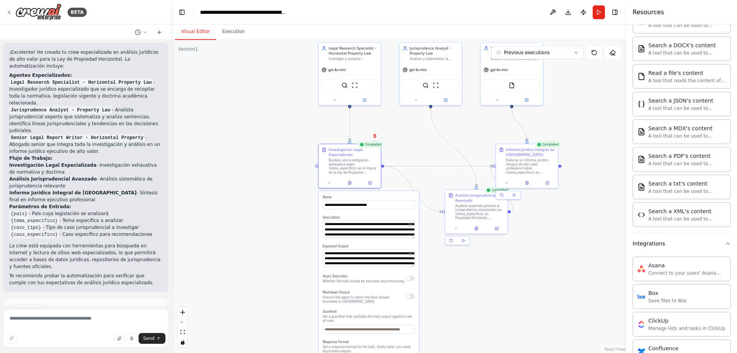
drag, startPoint x: 319, startPoint y: 123, endPoint x: 207, endPoint y: 127, distance: 112.1
click at [218, 130] on div ".deletable-edge-delete-btn { width: 20px; height: 20px; border: 0px solid #ffff…" at bounding box center [399, 196] width 454 height 313
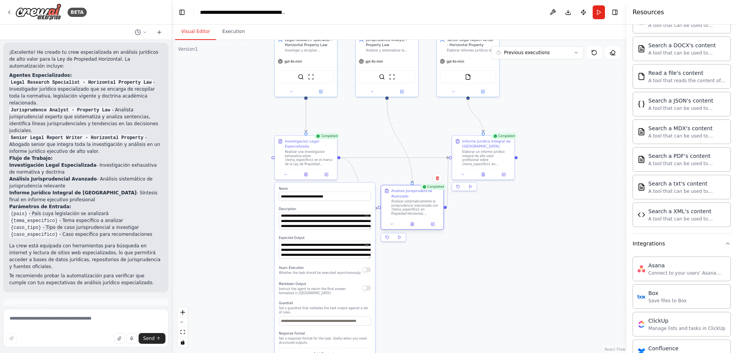
drag, startPoint x: 436, startPoint y: 197, endPoint x: 410, endPoint y: 202, distance: 26.2
click at [410, 202] on div "Analizar sistematicamente la jurisprudencia relacionada con {tema_especifico} e…" at bounding box center [415, 207] width 49 height 16
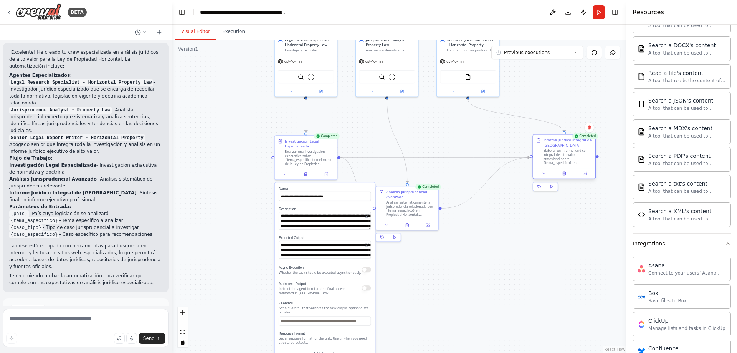
drag, startPoint x: 478, startPoint y: 160, endPoint x: 563, endPoint y: 150, distance: 85.3
click at [563, 150] on div "Elaborar un informe juridico integral de alto valor profesional sobre {tema_esp…" at bounding box center [567, 157] width 49 height 16
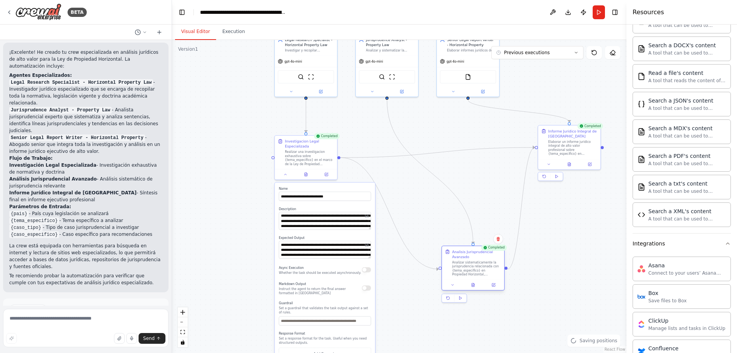
drag, startPoint x: 413, startPoint y: 207, endPoint x: 473, endPoint y: 267, distance: 85.2
click at [473, 268] on div "Analizar sistematicamente la jurisprudencia relacionada con {tema_especifico} e…" at bounding box center [476, 268] width 49 height 16
drag, startPoint x: 570, startPoint y: 141, endPoint x: 566, endPoint y: 155, distance: 14.8
click at [566, 155] on div "Elaborar un informe juridico integral de alto valor profesional sobre {tema_esp…" at bounding box center [557, 162] width 49 height 16
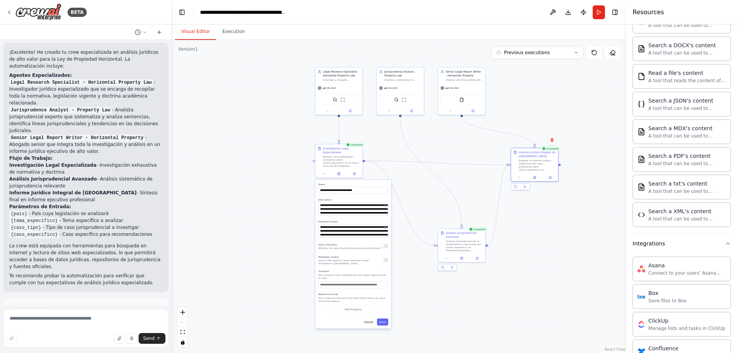
drag, startPoint x: 259, startPoint y: 139, endPoint x: 264, endPoint y: 168, distance: 30.0
click at [264, 170] on div ".deletable-edge-delete-btn { width: 20px; height: 20px; border: 0px solid #ffff…" at bounding box center [399, 196] width 454 height 313
